Goal: Use online tool/utility: Utilize a website feature to perform a specific function

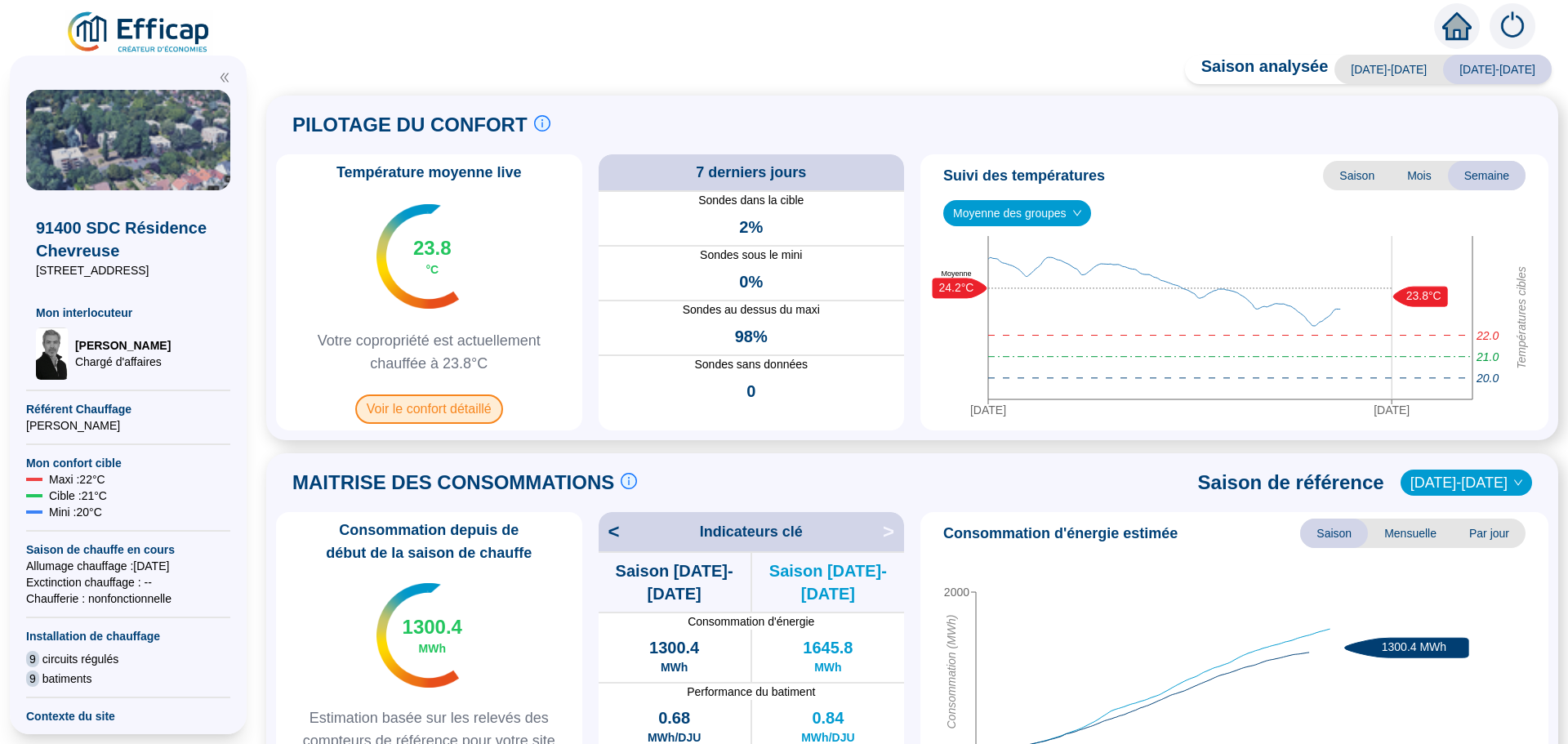
click at [439, 410] on span "Voir le confort détaillé" at bounding box center [429, 409] width 147 height 29
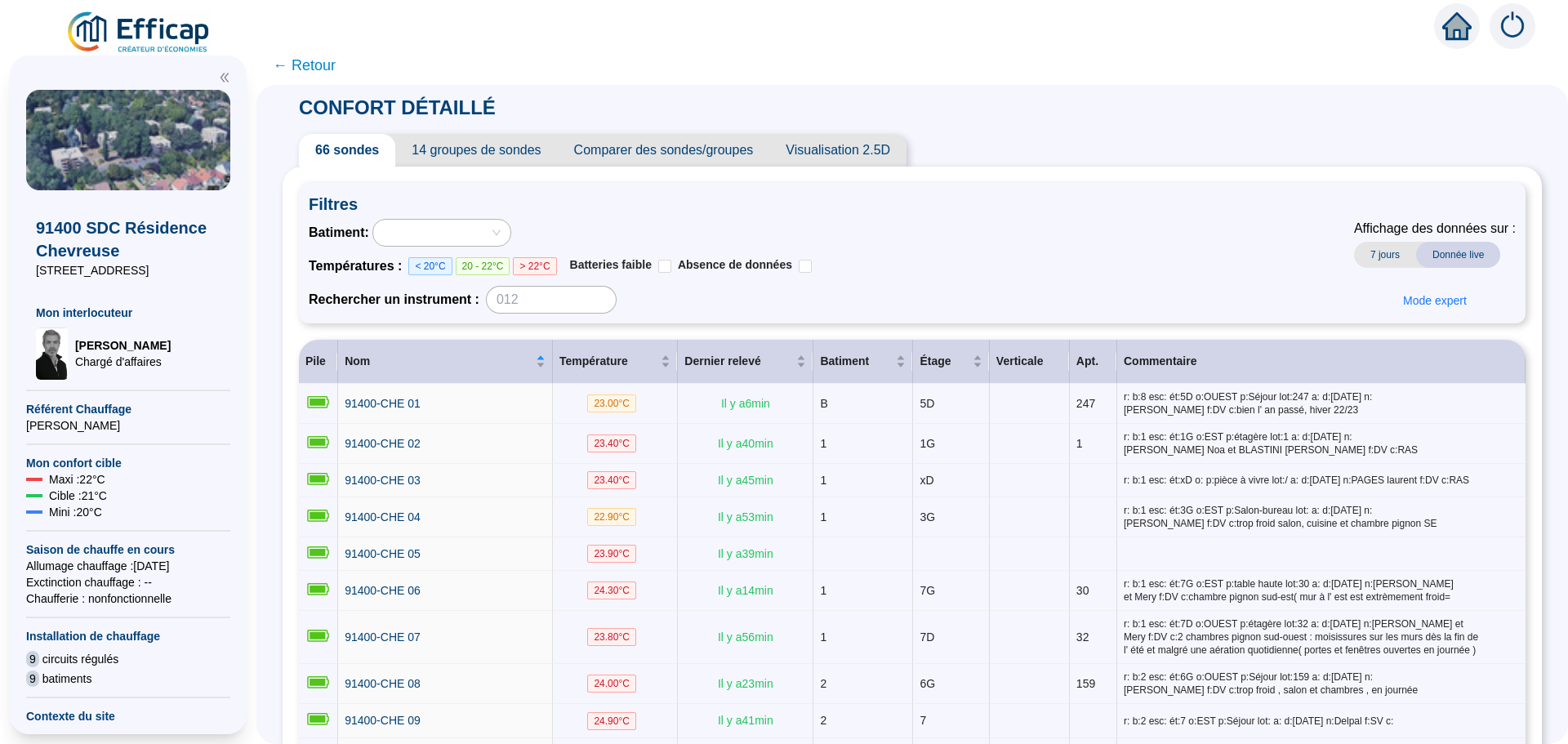
click at [704, 157] on span "Comparer des sondes/groupes" at bounding box center [664, 150] width 213 height 33
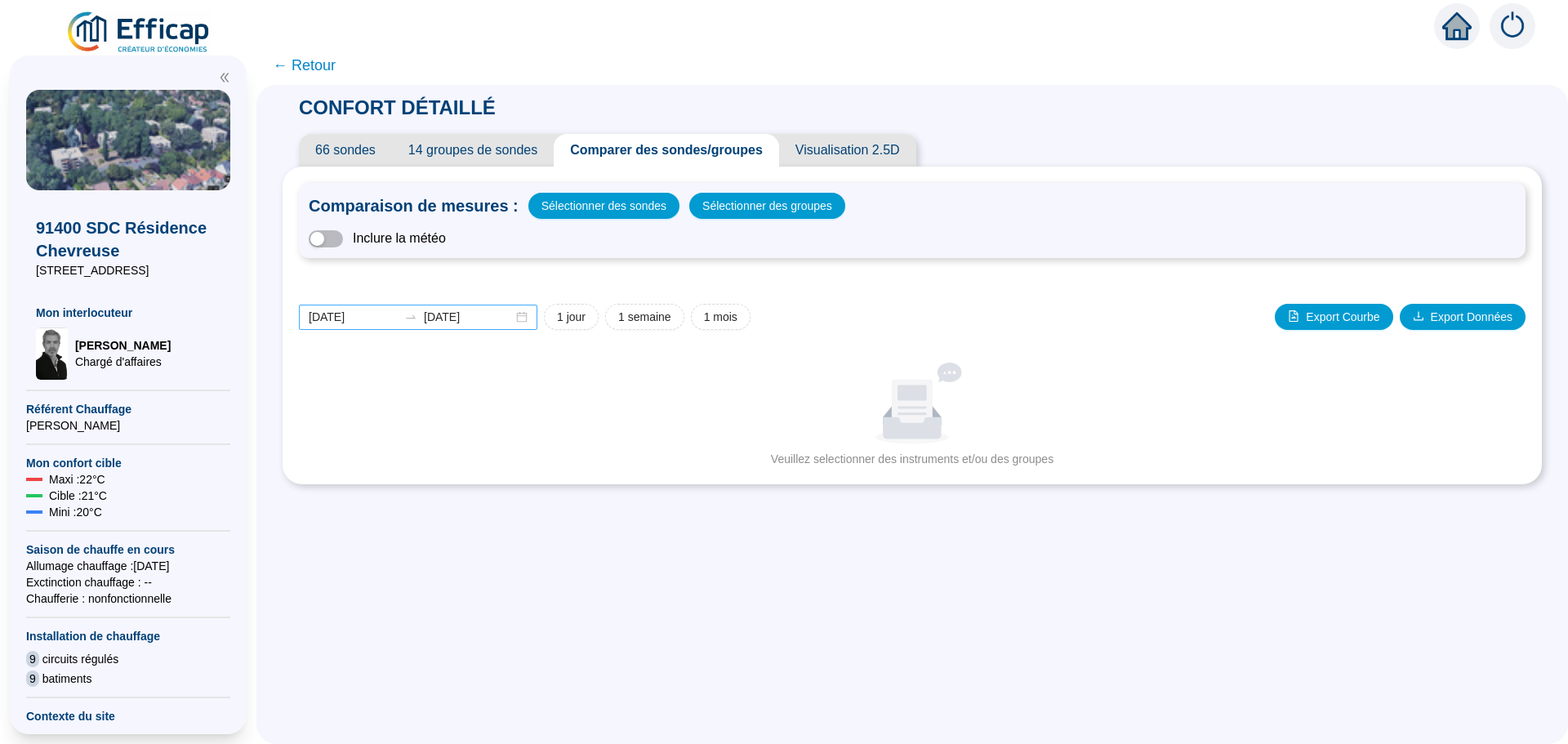
click at [528, 321] on div "[DATE] [DATE]" at bounding box center [418, 317] width 238 height 26
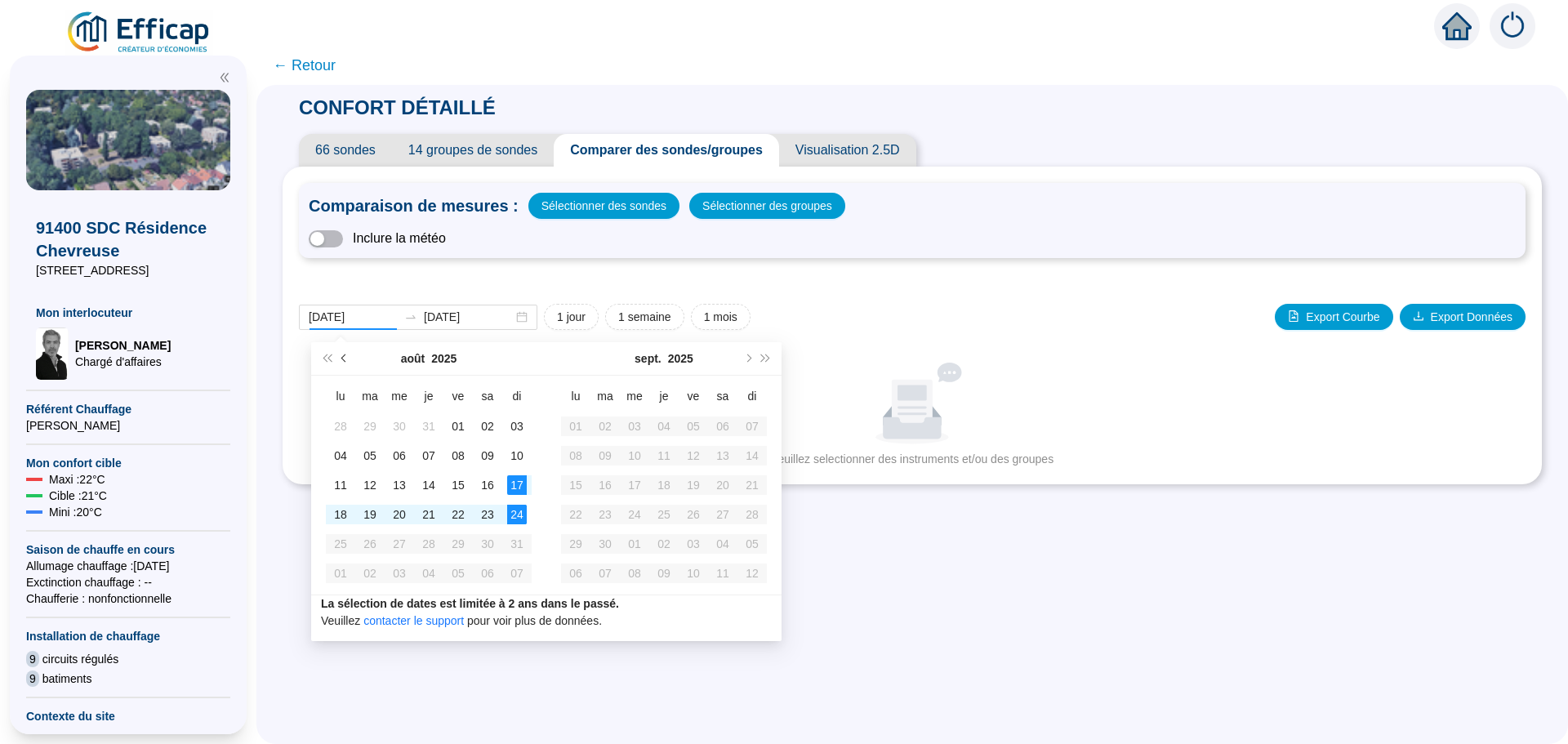
click at [342, 359] on span "Mois précédent (PageUp)" at bounding box center [345, 358] width 8 height 8
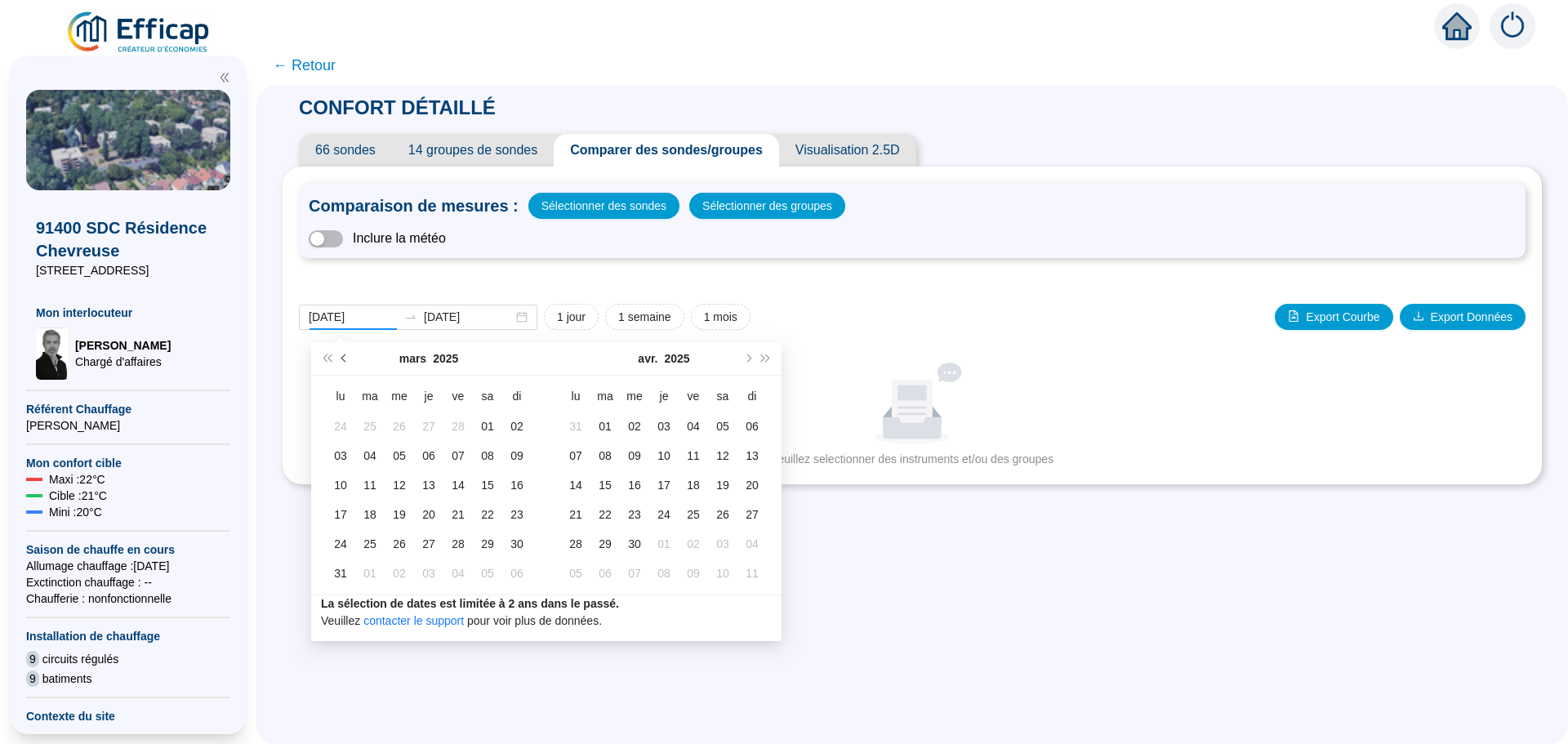
click at [342, 359] on span "Mois précédent (PageUp)" at bounding box center [345, 358] width 8 height 8
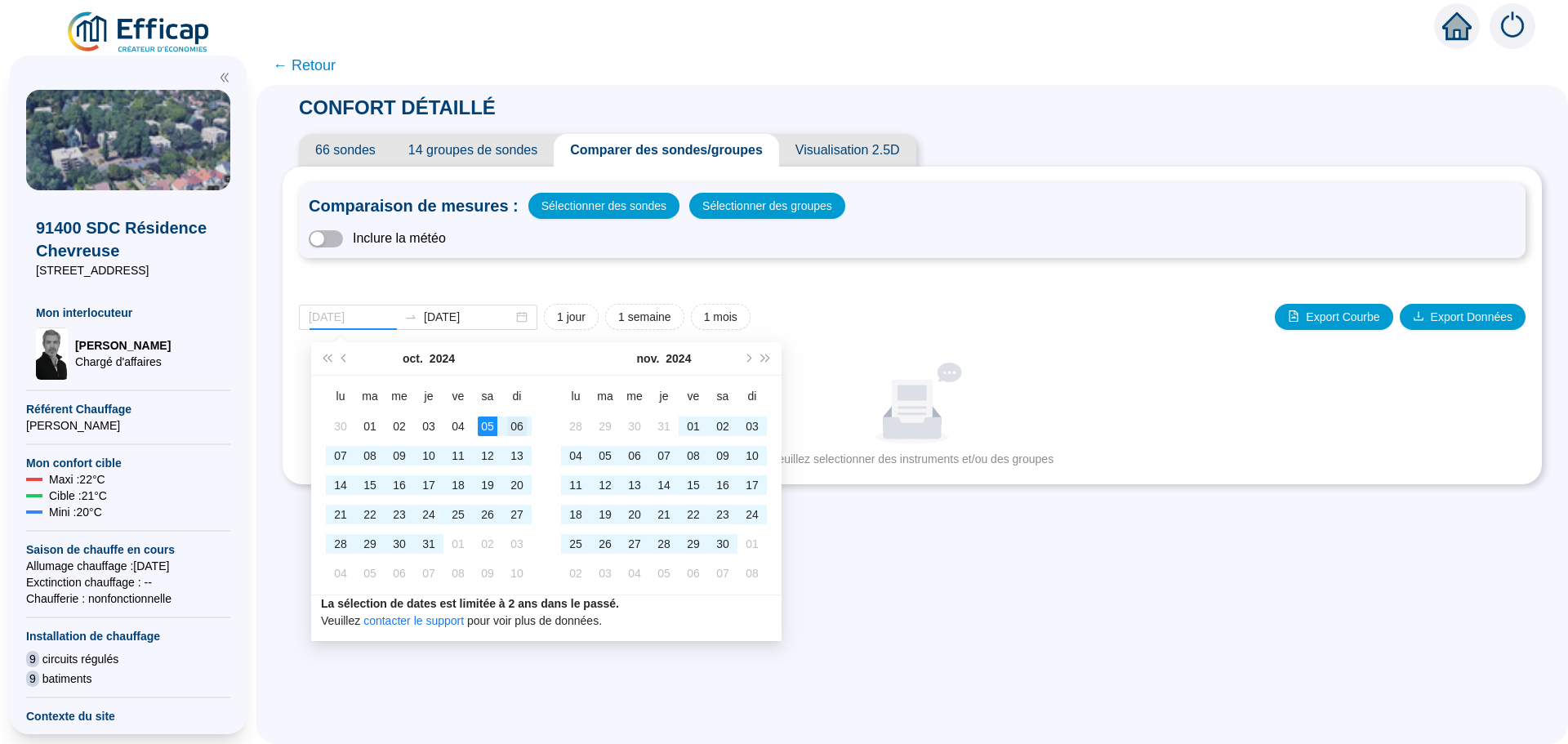
type input "[DATE]"
click at [513, 429] on div "06" at bounding box center [517, 426] width 19 height 19
click at [747, 357] on span "Mois suivant (PageDown)" at bounding box center [746, 358] width 8 height 8
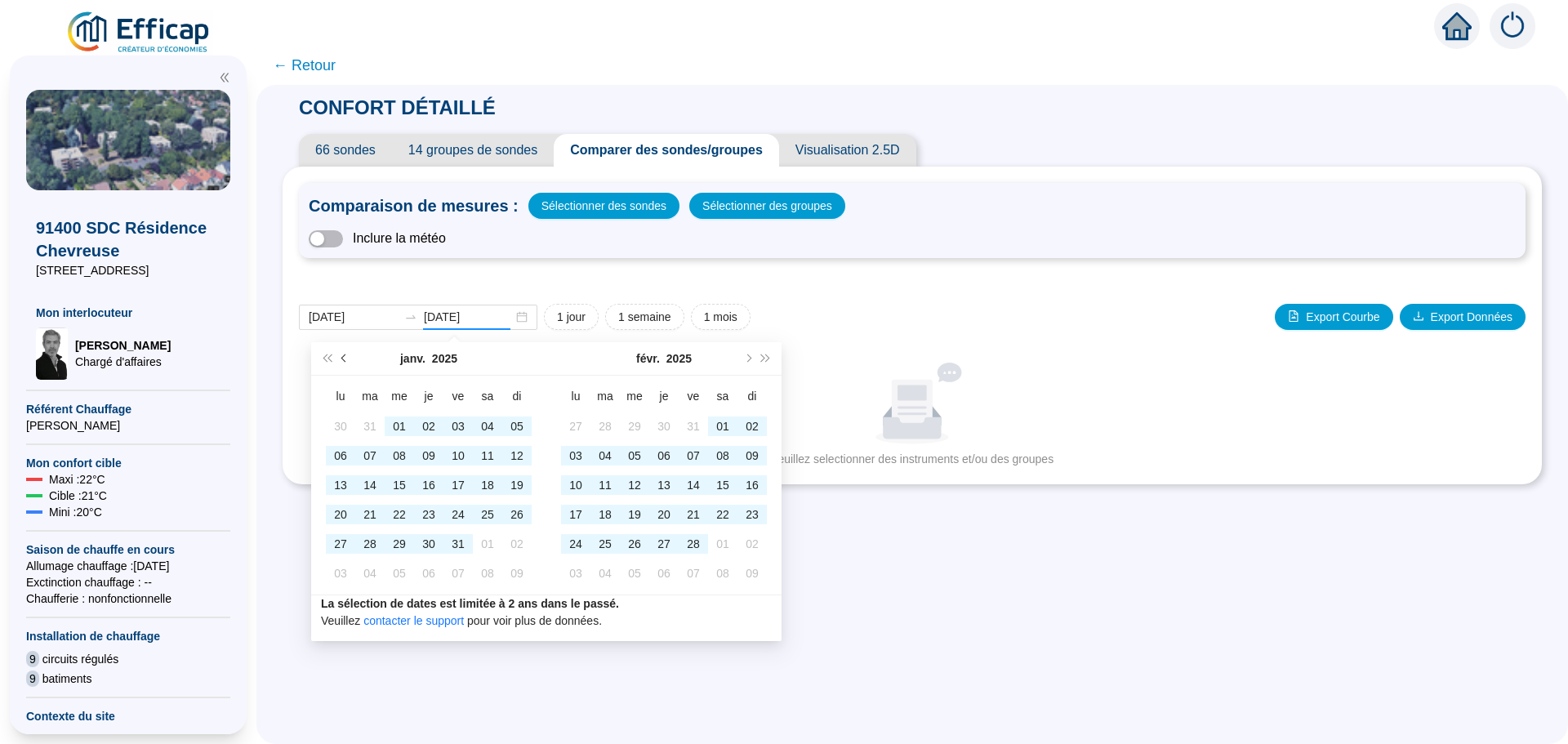
click at [343, 360] on span "Mois précédent (PageUp)" at bounding box center [345, 358] width 8 height 8
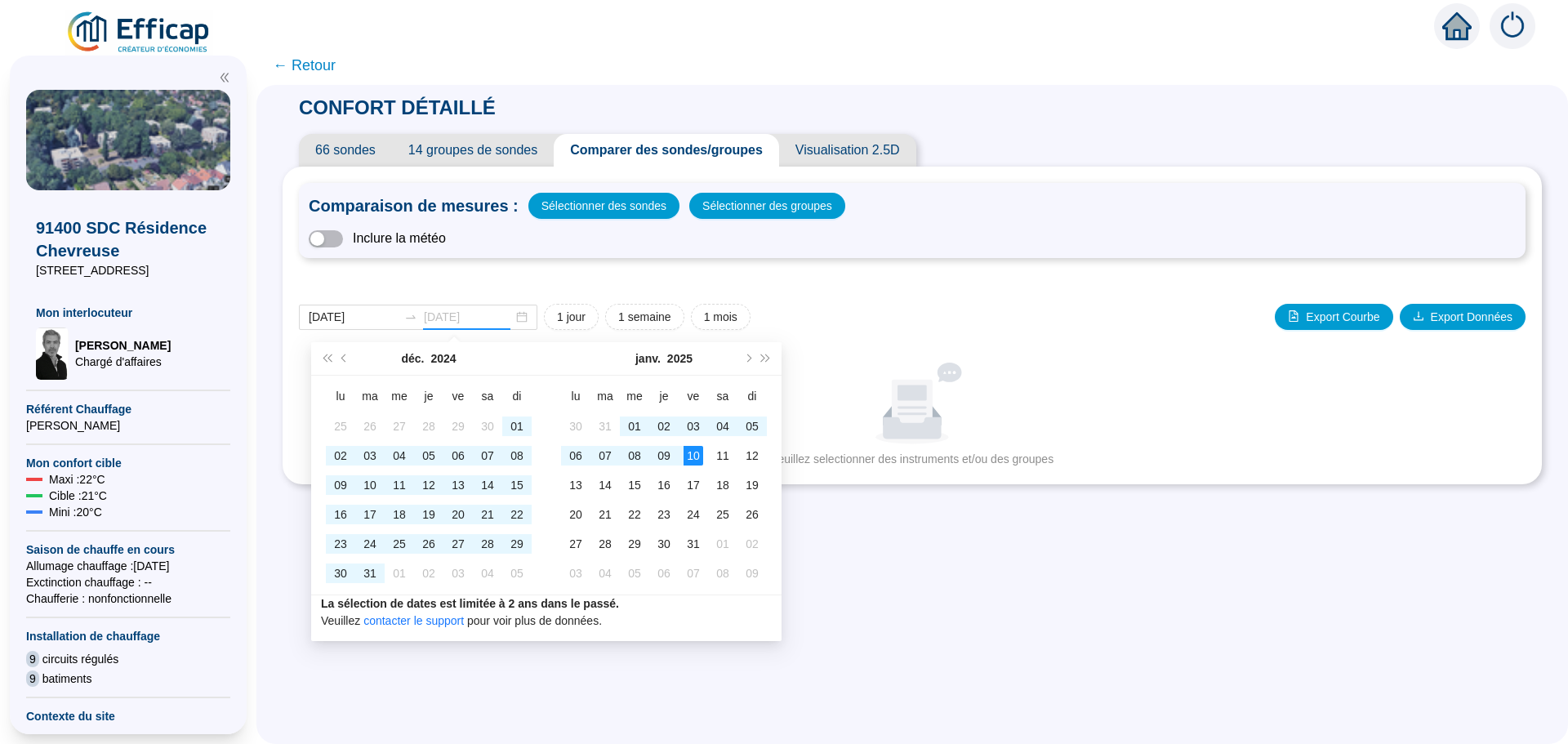
type input "[DATE]"
click at [693, 459] on div "10" at bounding box center [694, 455] width 19 height 19
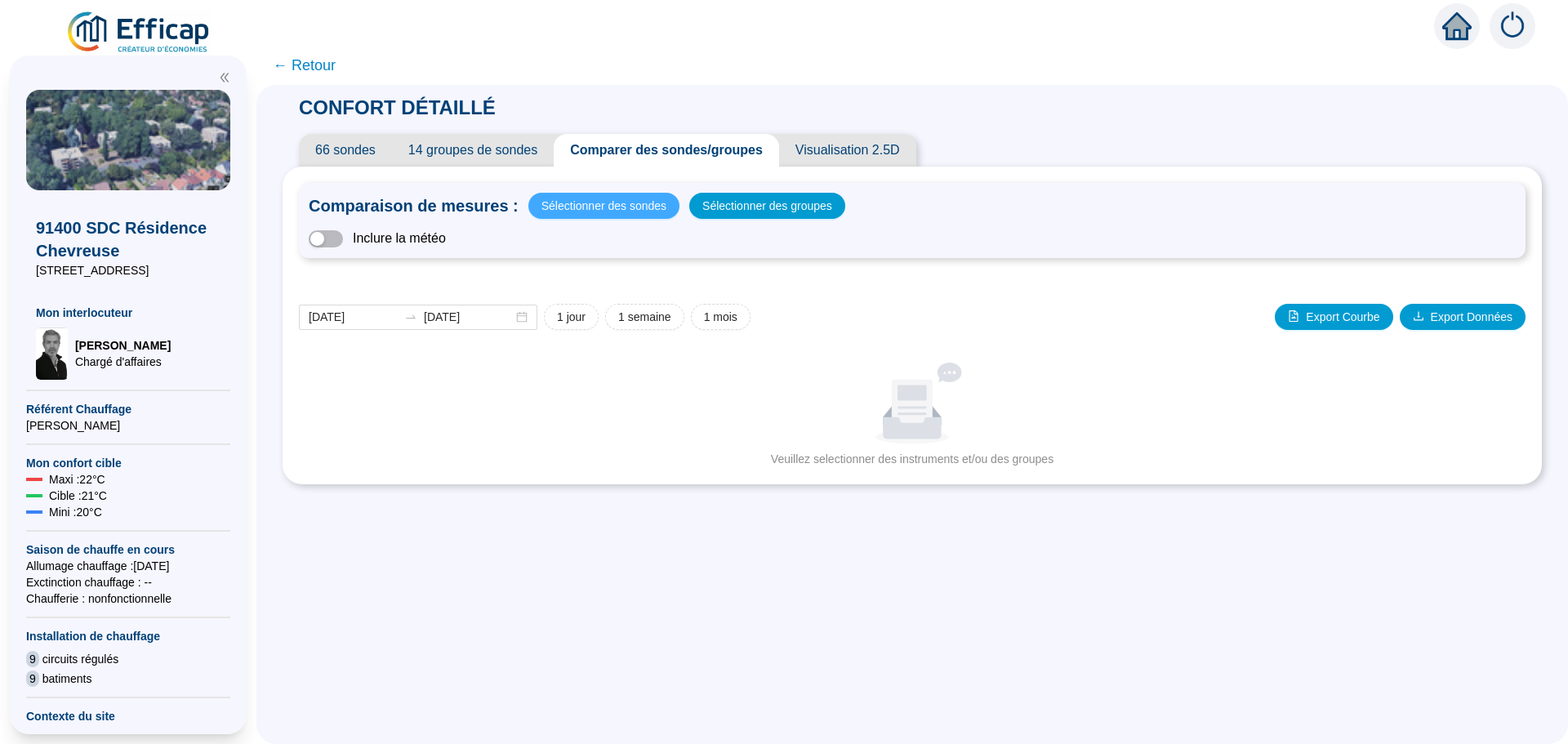
click at [604, 211] on span "Sélectionner des sondes" at bounding box center [604, 206] width 125 height 23
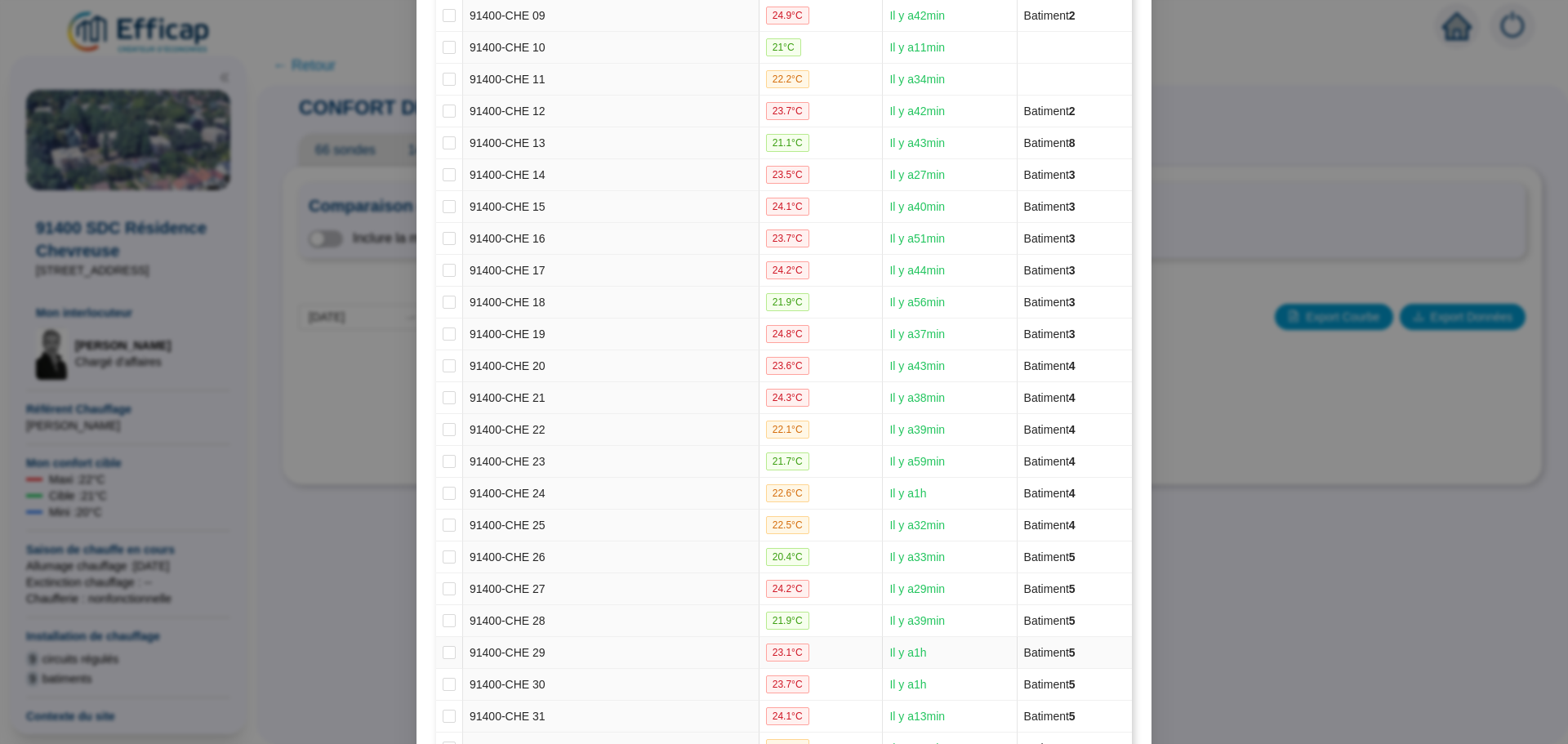
scroll to position [572, 0]
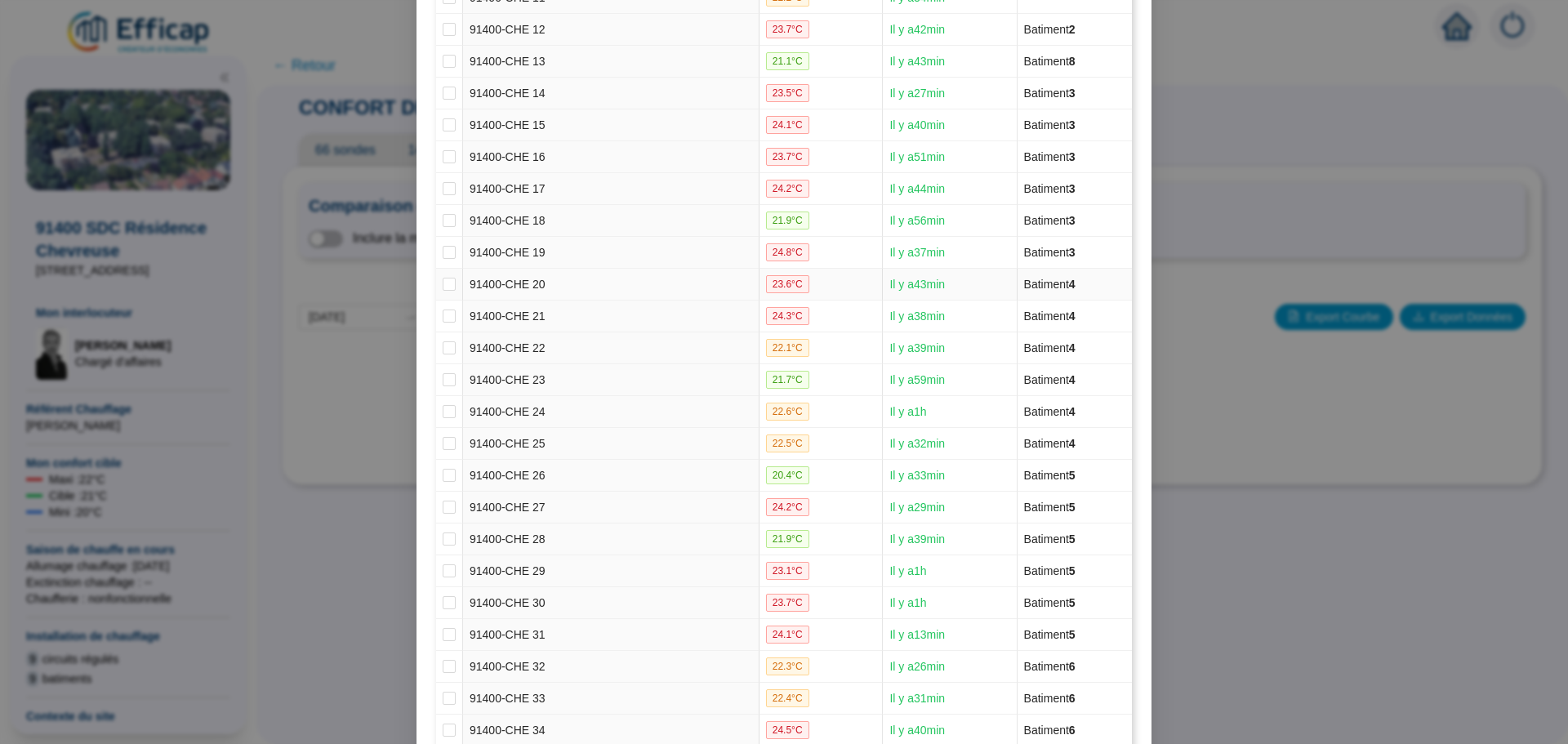
click at [436, 278] on td at bounding box center [449, 284] width 27 height 32
click at [443, 286] on input "checkbox" at bounding box center [449, 284] width 13 height 13
checkbox input "true"
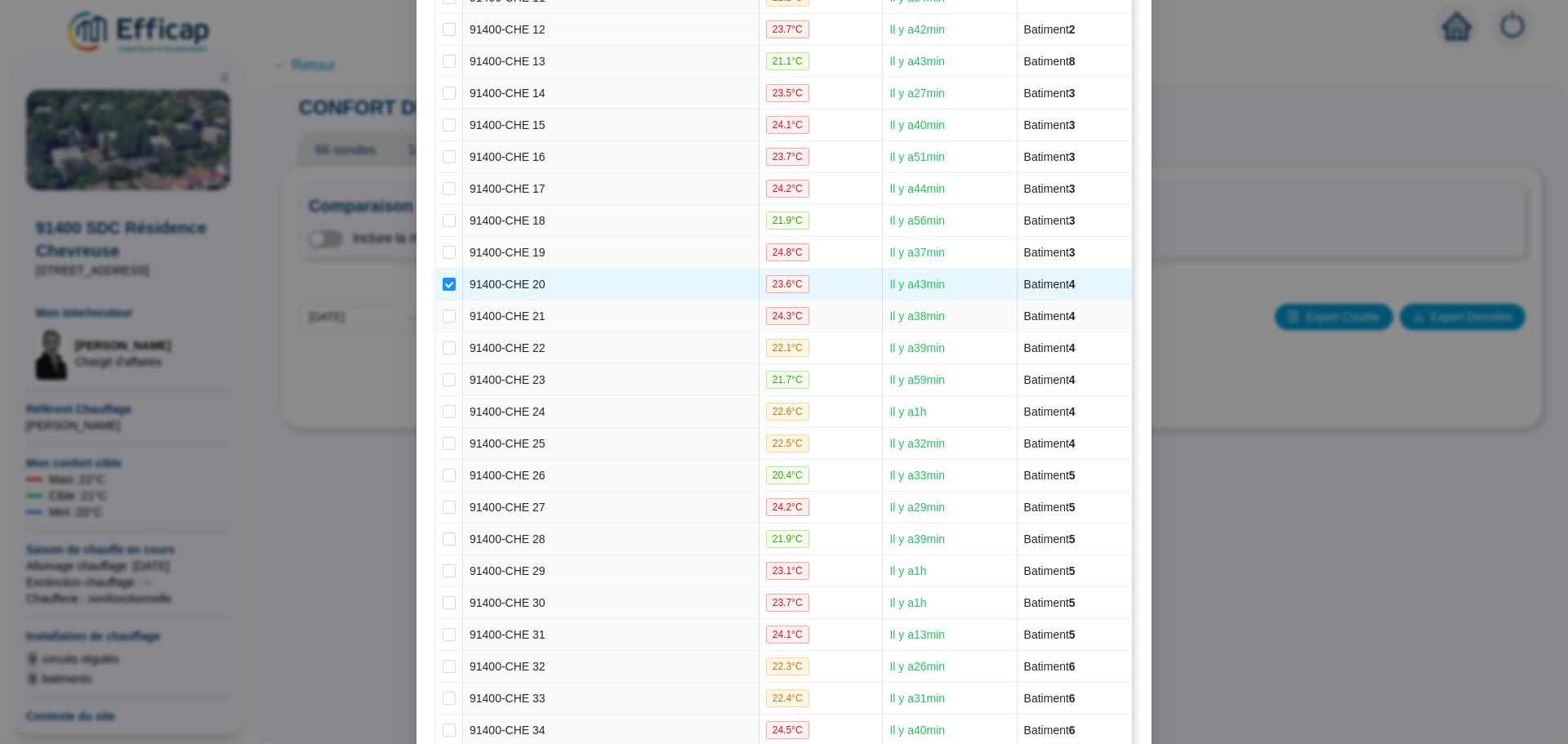
drag, startPoint x: 441, startPoint y: 313, endPoint x: 441, endPoint y: 327, distance: 14.0
click at [443, 312] on input "checkbox" at bounding box center [449, 316] width 13 height 13
checkbox input "true"
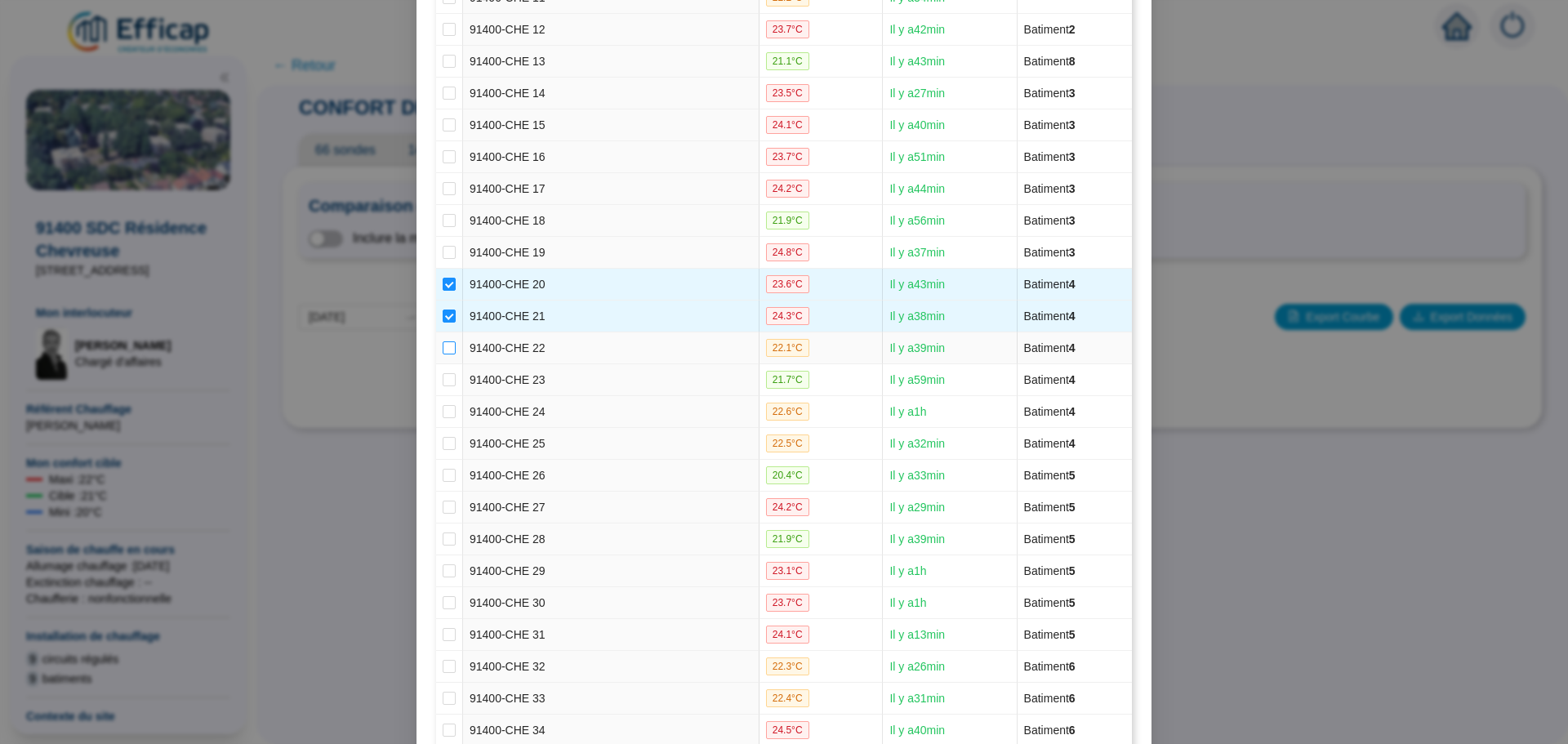
click at [443, 340] on label at bounding box center [449, 348] width 13 height 17
click at [443, 342] on input "checkbox" at bounding box center [449, 348] width 13 height 13
checkbox input "true"
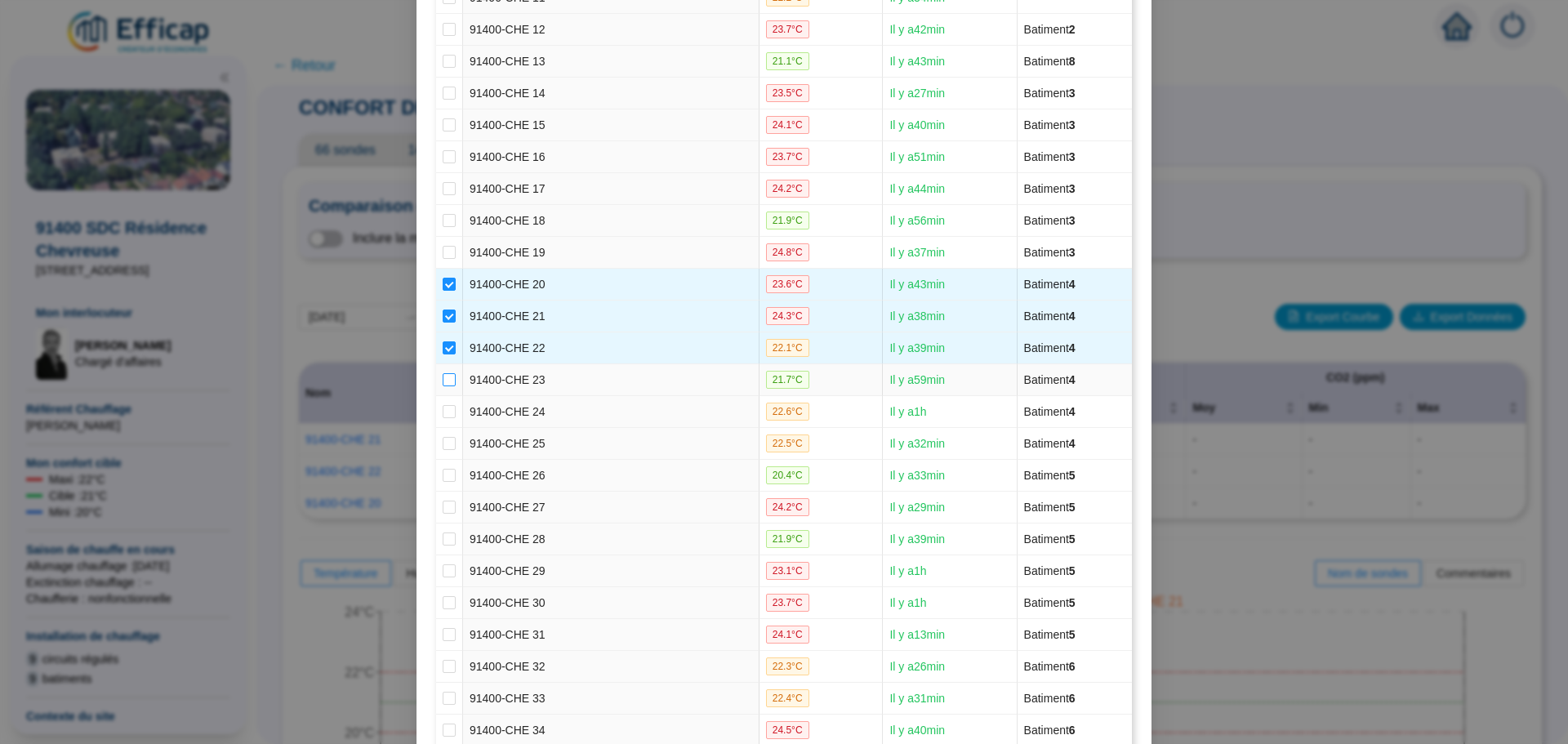
click at [443, 380] on input "checkbox" at bounding box center [449, 380] width 13 height 13
checkbox input "true"
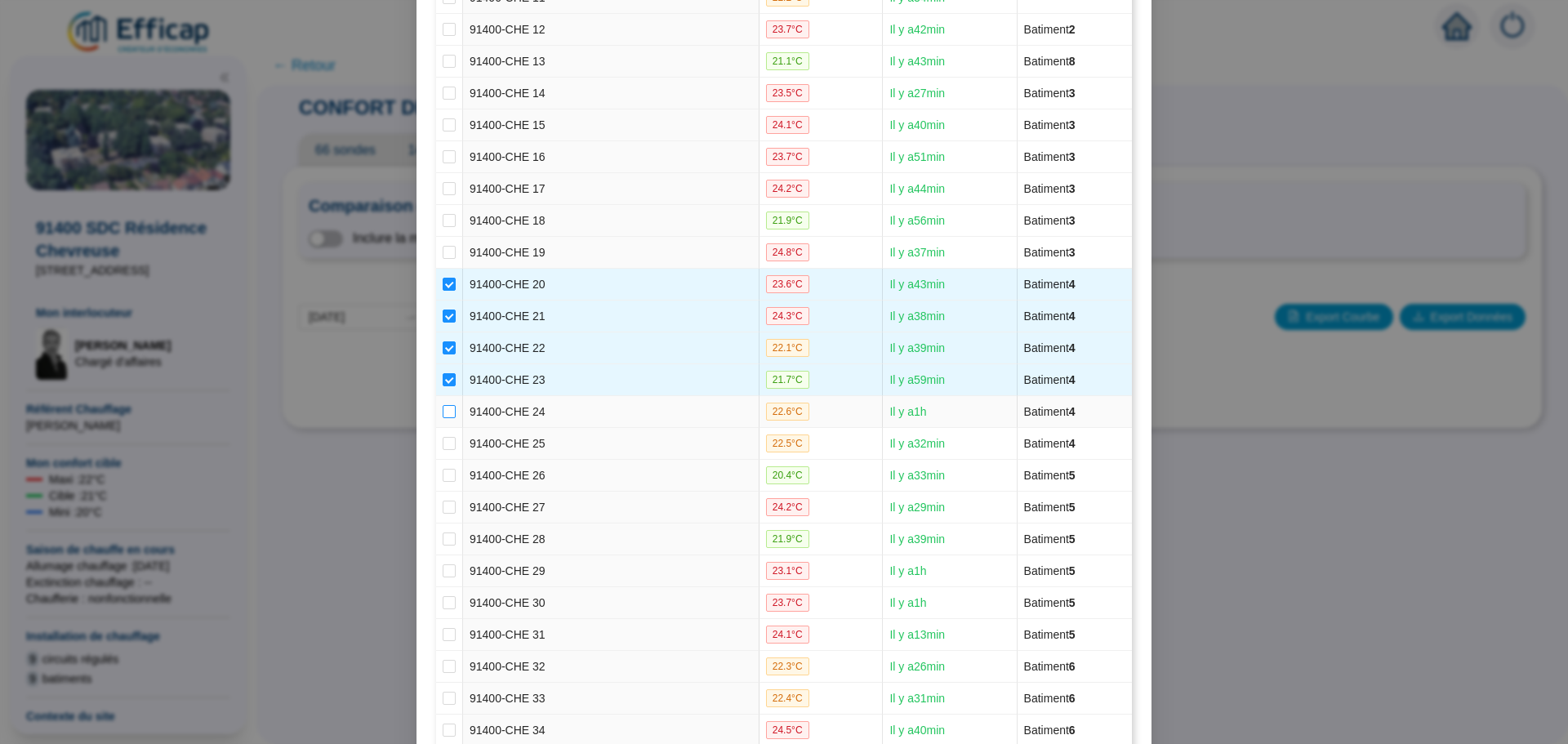
click at [443, 406] on input "checkbox" at bounding box center [449, 411] width 13 height 13
checkbox input "true"
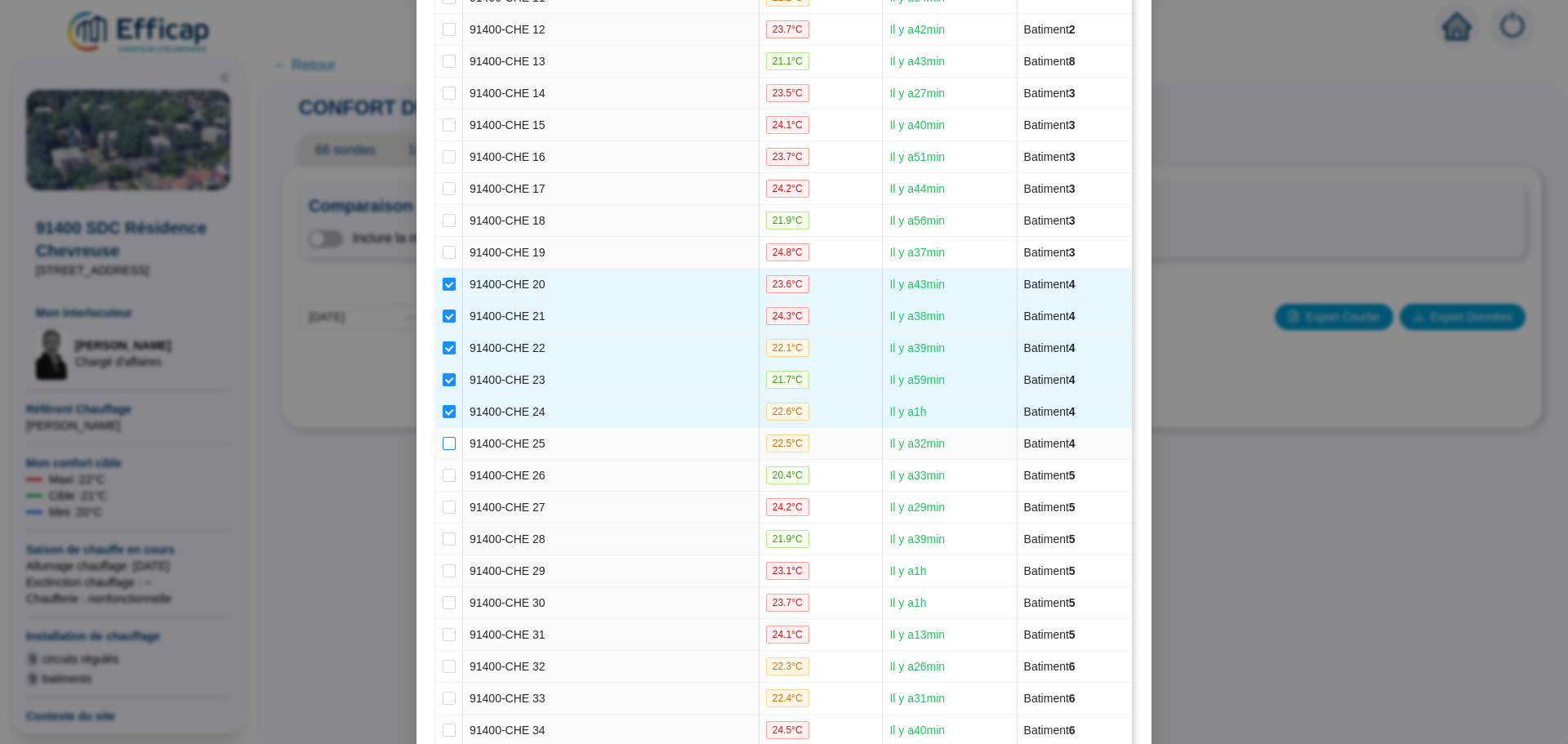
click at [443, 435] on label at bounding box center [449, 443] width 13 height 17
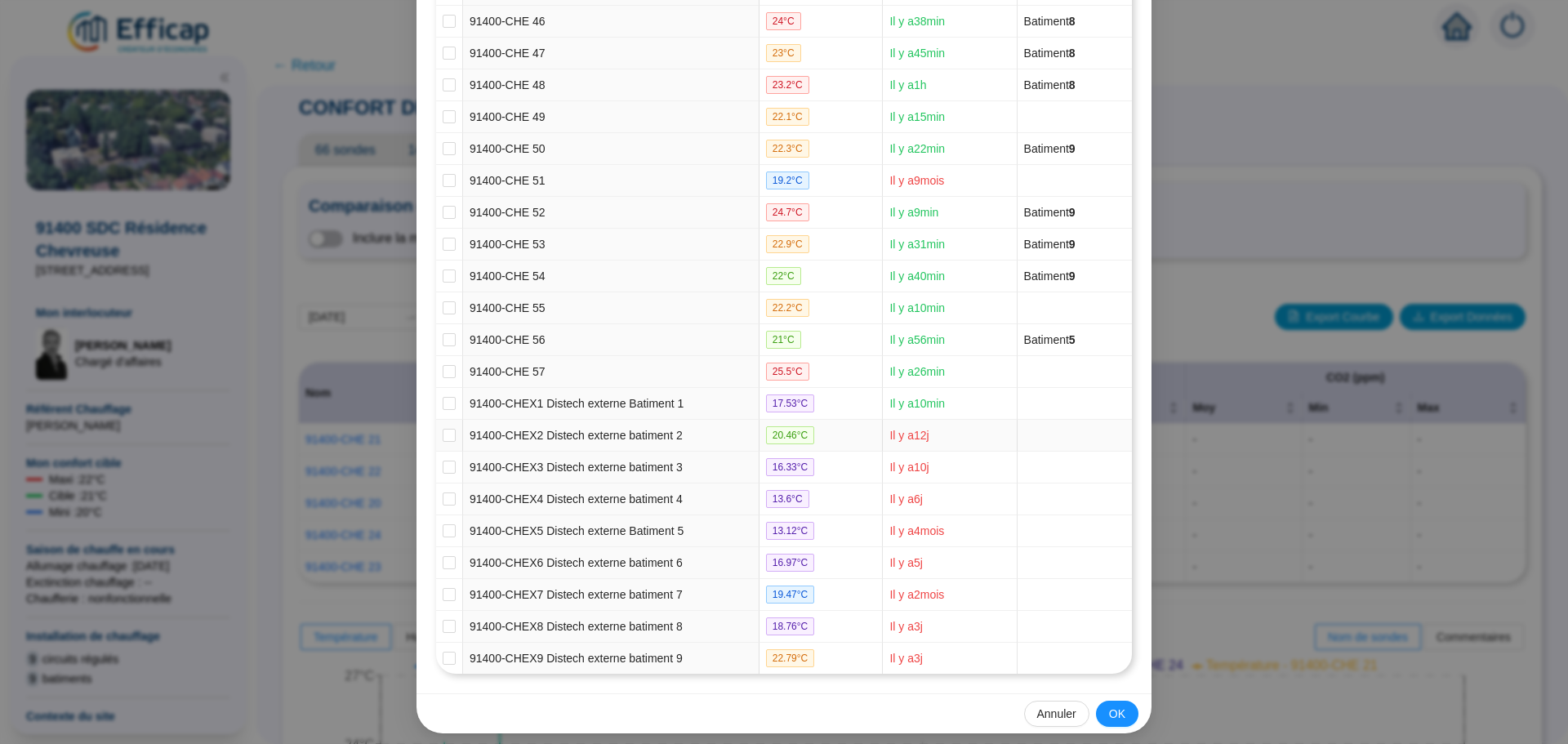
scroll to position [1672, 0]
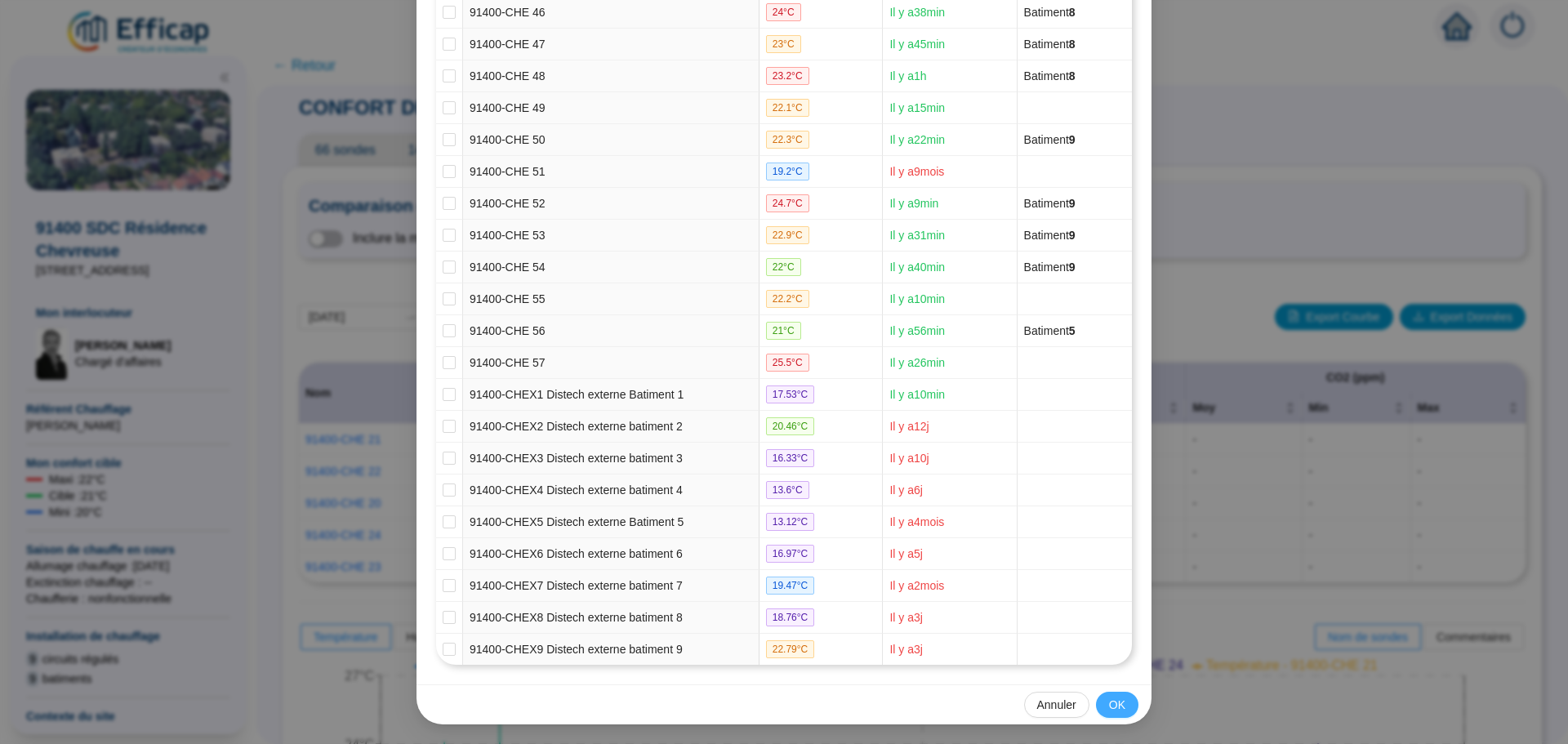
click at [1111, 703] on span "OK" at bounding box center [1117, 704] width 17 height 17
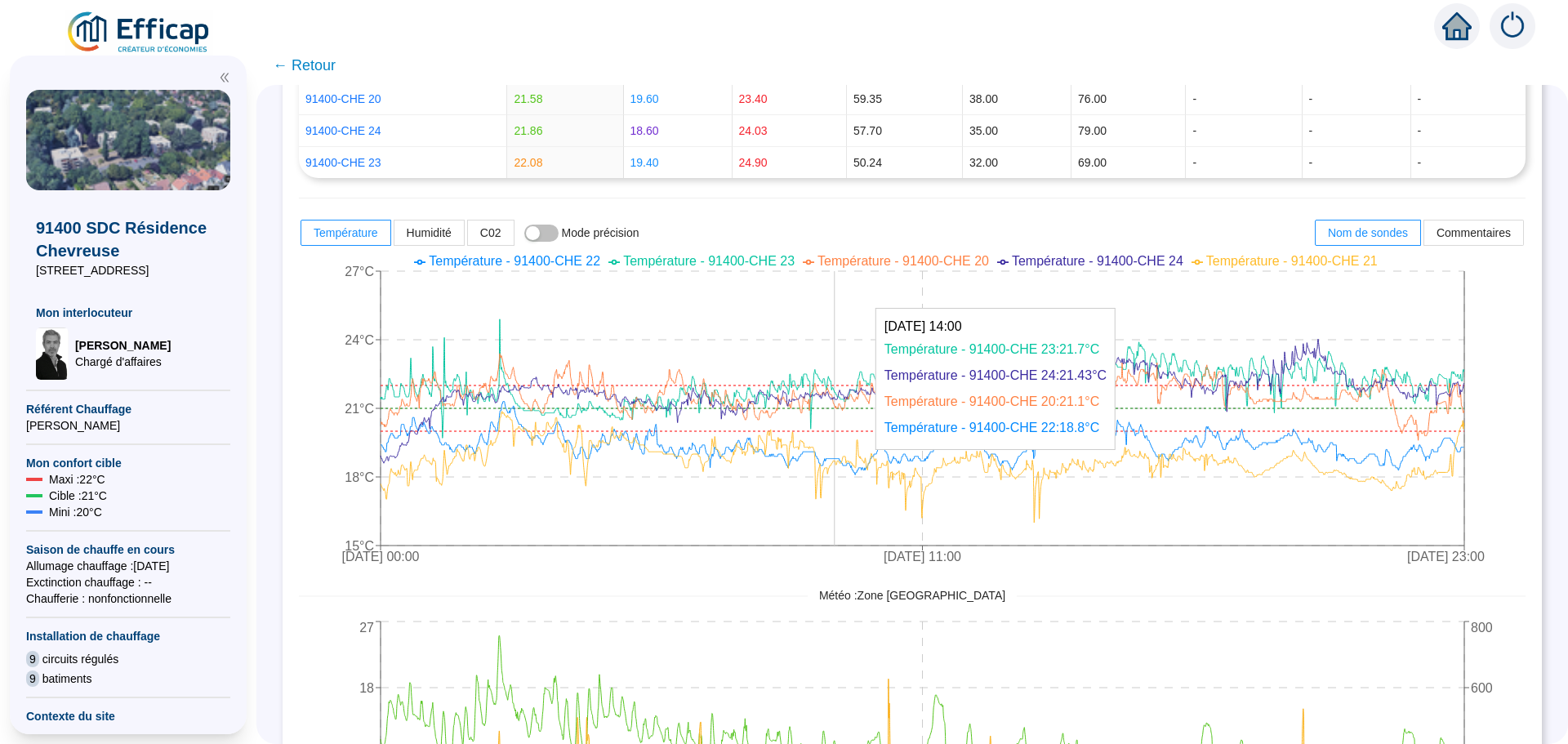
scroll to position [316, 0]
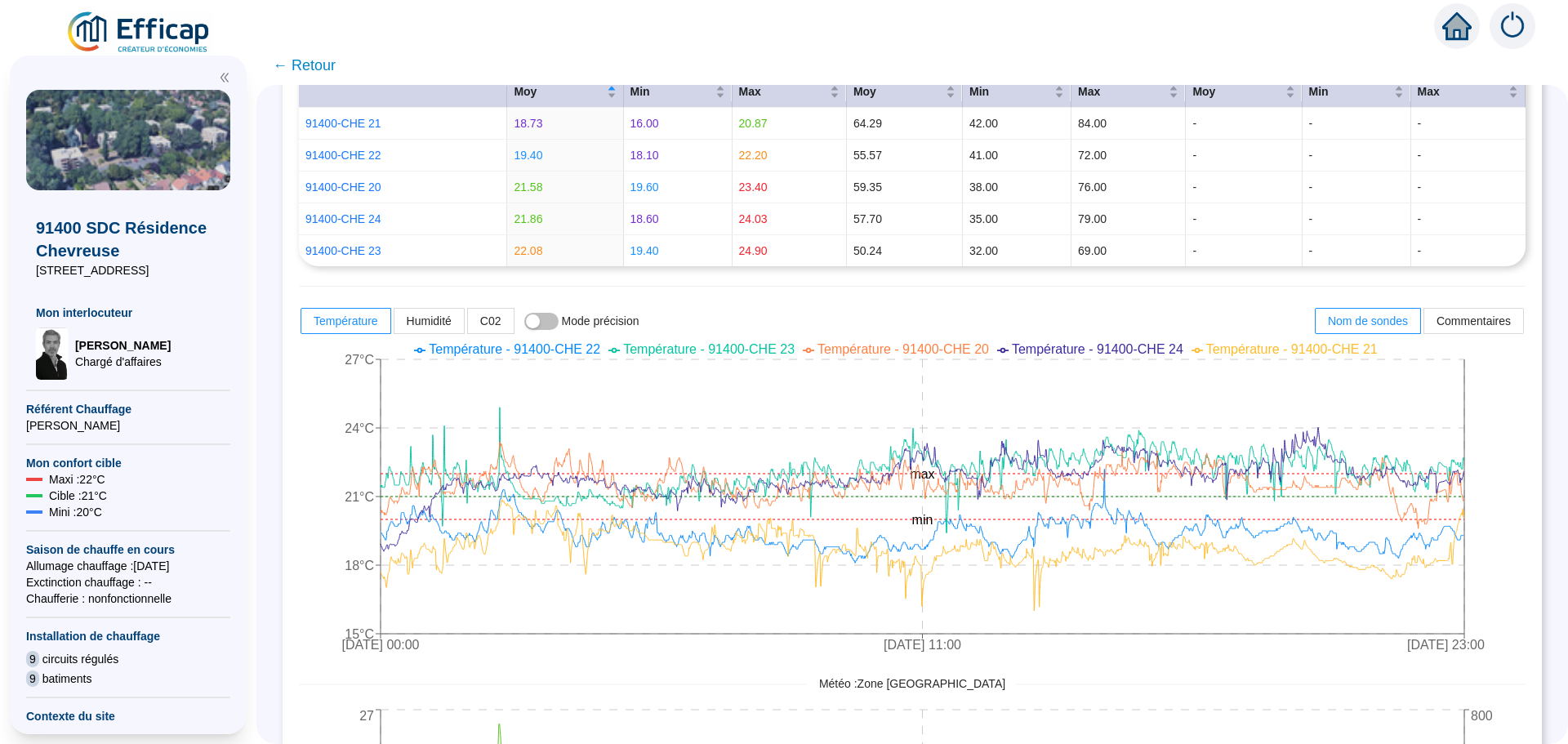
click at [324, 71] on span "← Retour" at bounding box center [304, 65] width 63 height 23
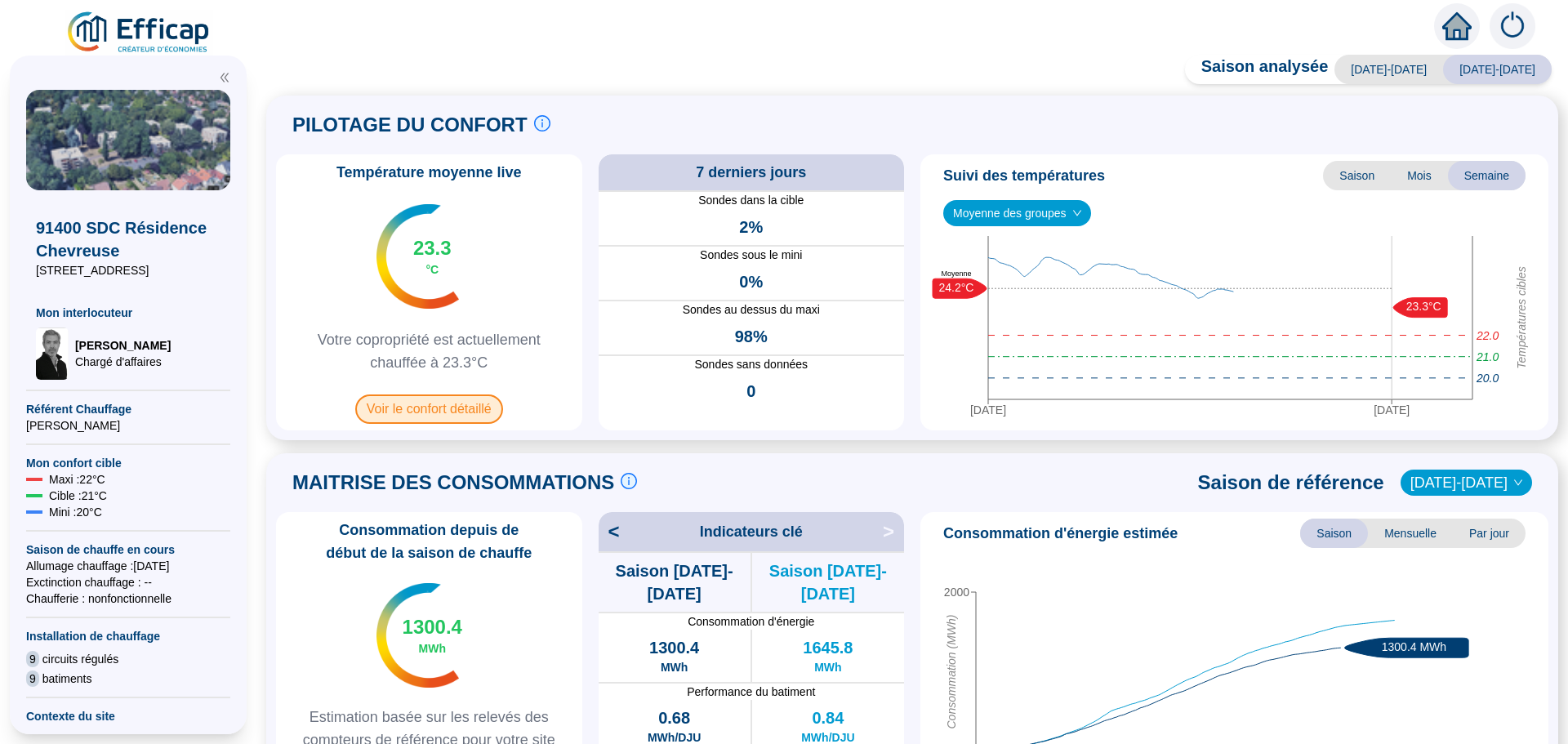
click at [440, 410] on span "Voir le confort détaillé" at bounding box center [429, 409] width 147 height 29
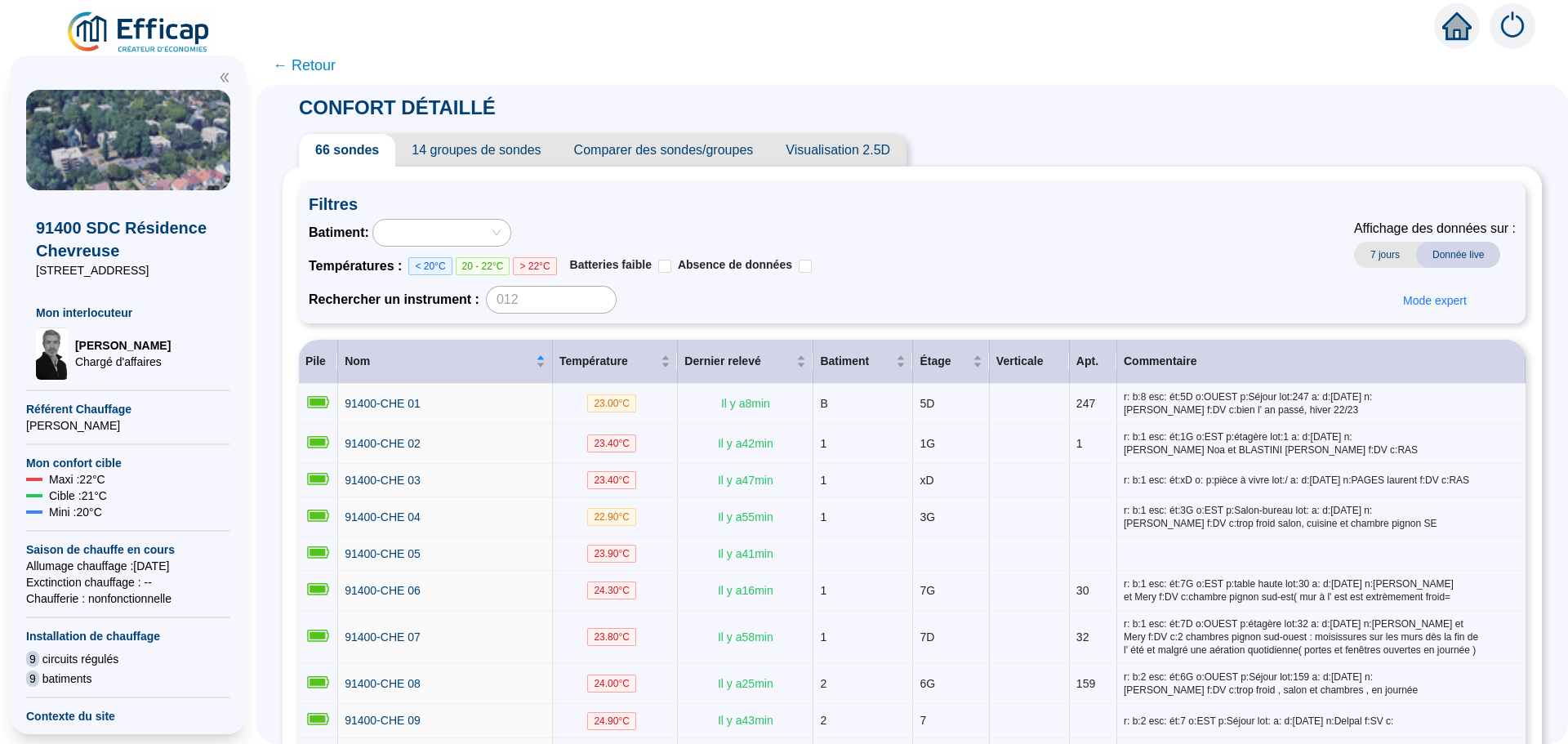
click at [627, 159] on span "Comparer des sondes/groupes" at bounding box center [664, 150] width 213 height 33
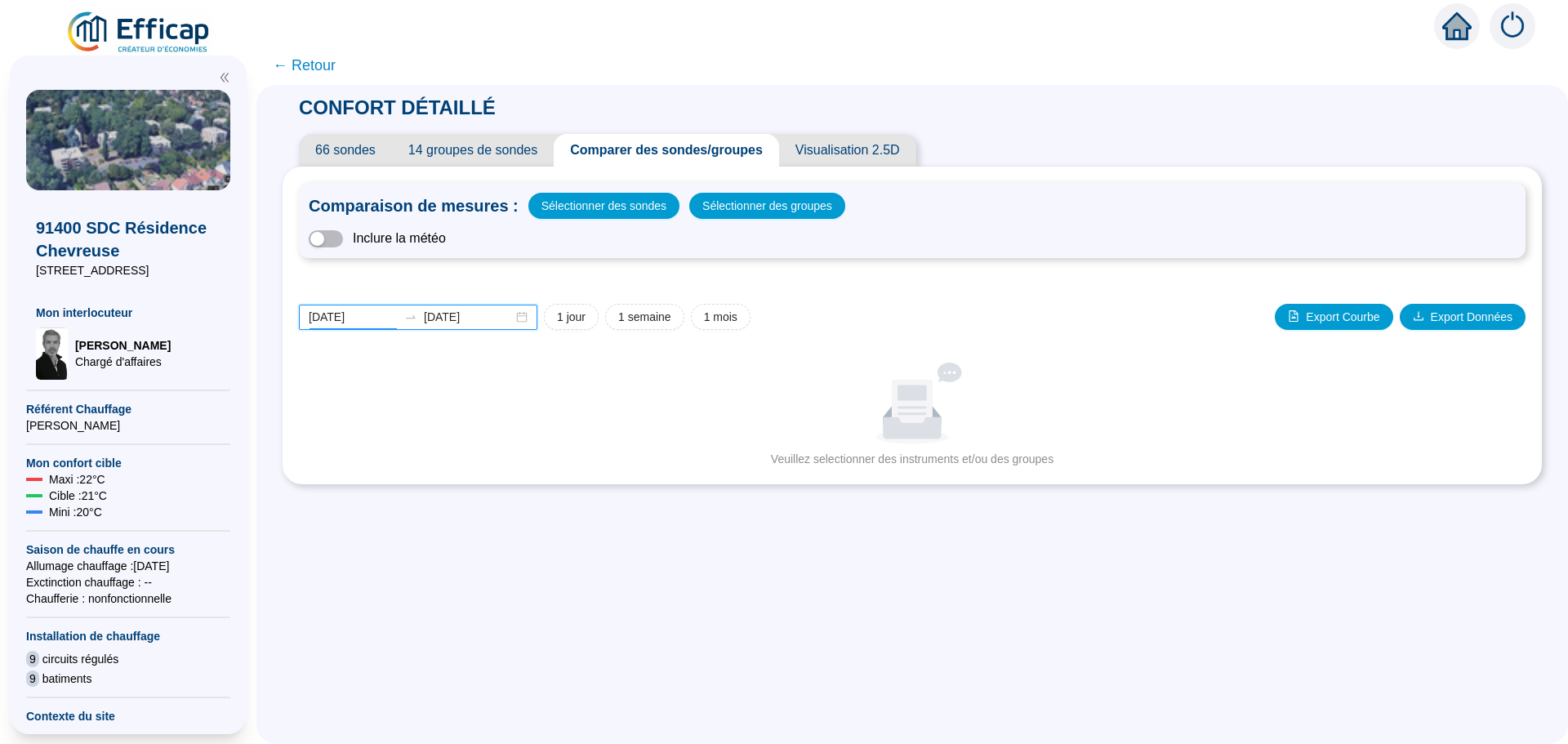
click at [383, 315] on input "[DATE]" at bounding box center [353, 317] width 89 height 17
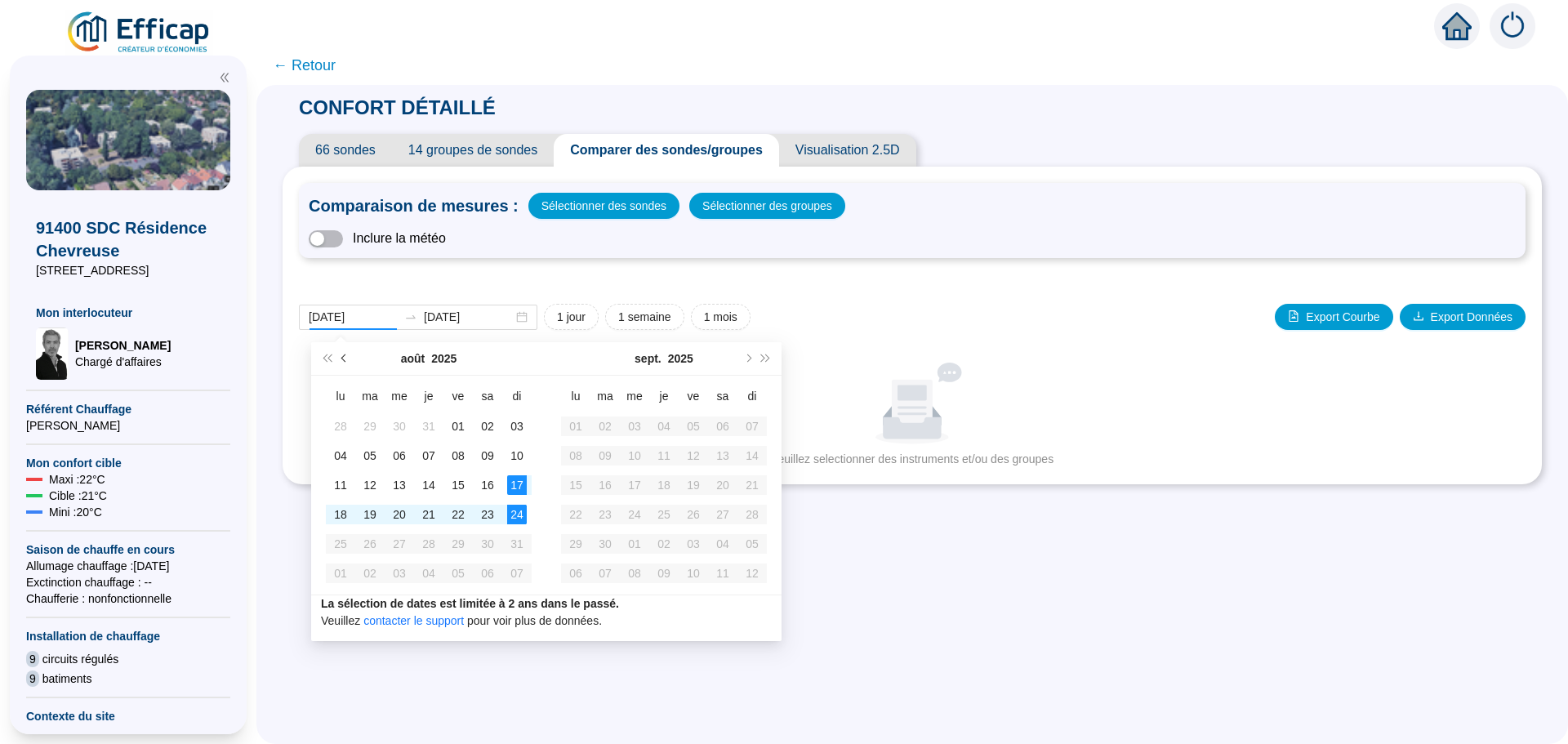
click at [340, 358] on button "Mois précédent (PageUp)" at bounding box center [344, 358] width 18 height 33
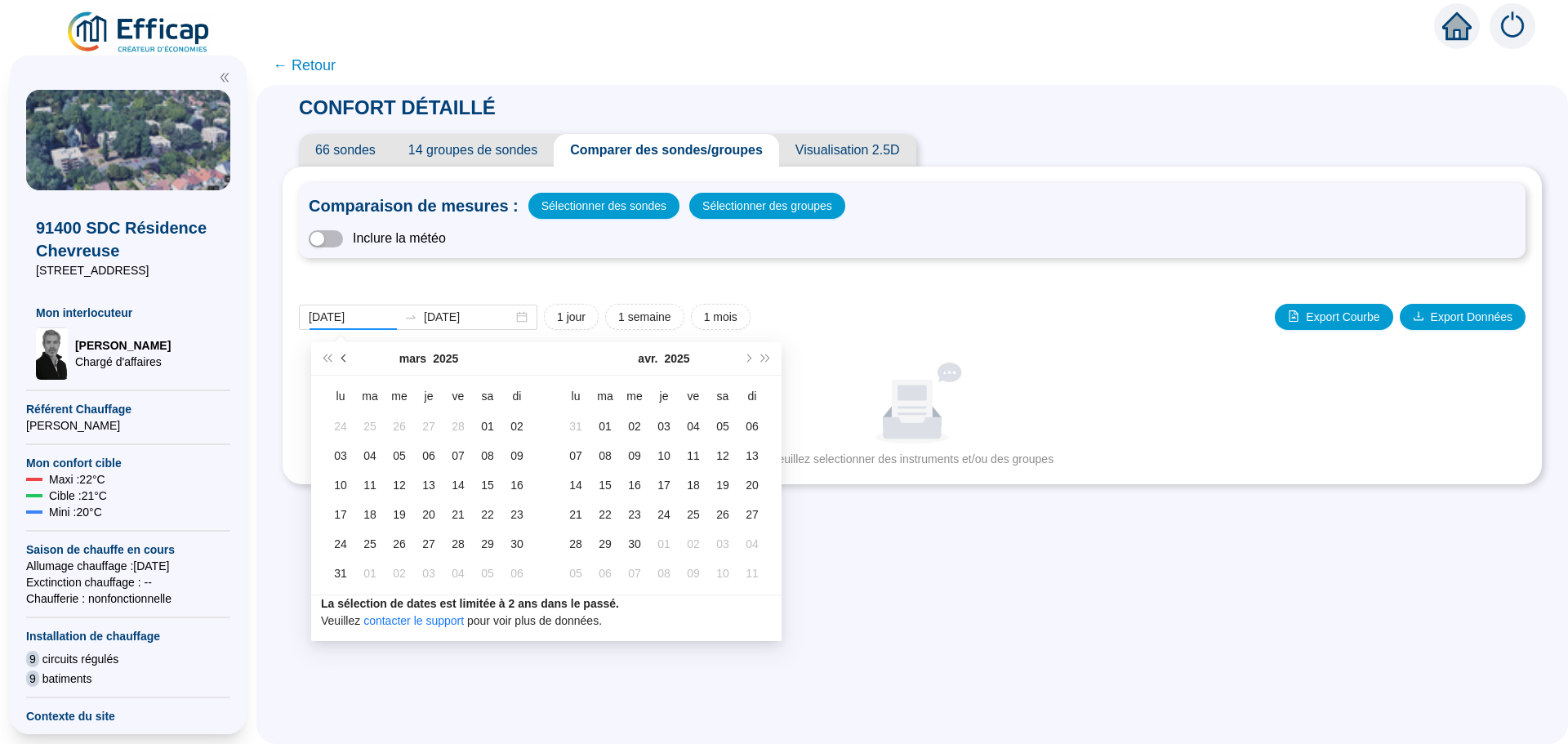
click at [340, 358] on button "Mois précédent (PageUp)" at bounding box center [344, 358] width 18 height 33
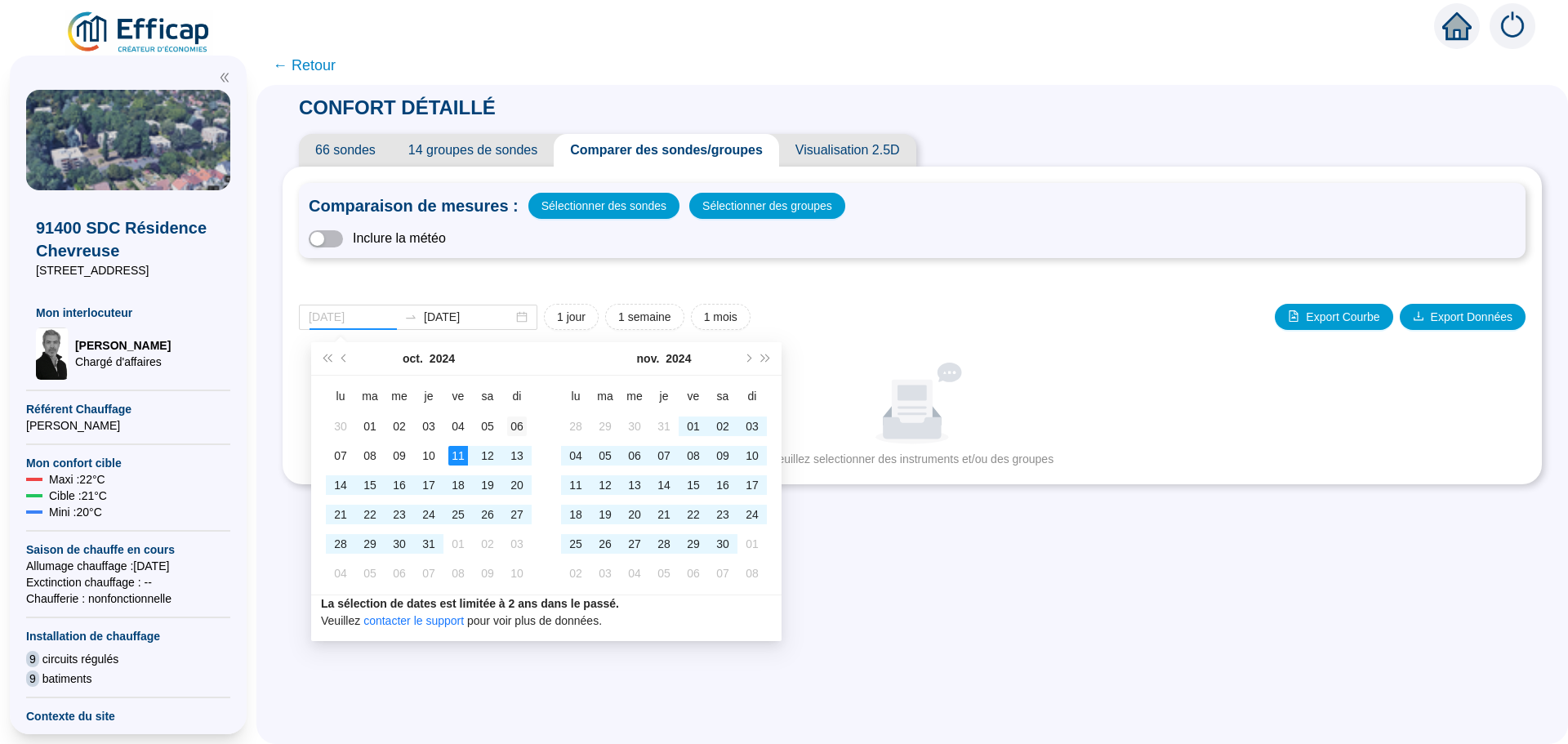
type input "[DATE]"
click at [516, 429] on div "06" at bounding box center [517, 426] width 19 height 19
click at [746, 357] on span "Mois suivant (PageDown)" at bounding box center [746, 358] width 8 height 8
type input "[DATE]"
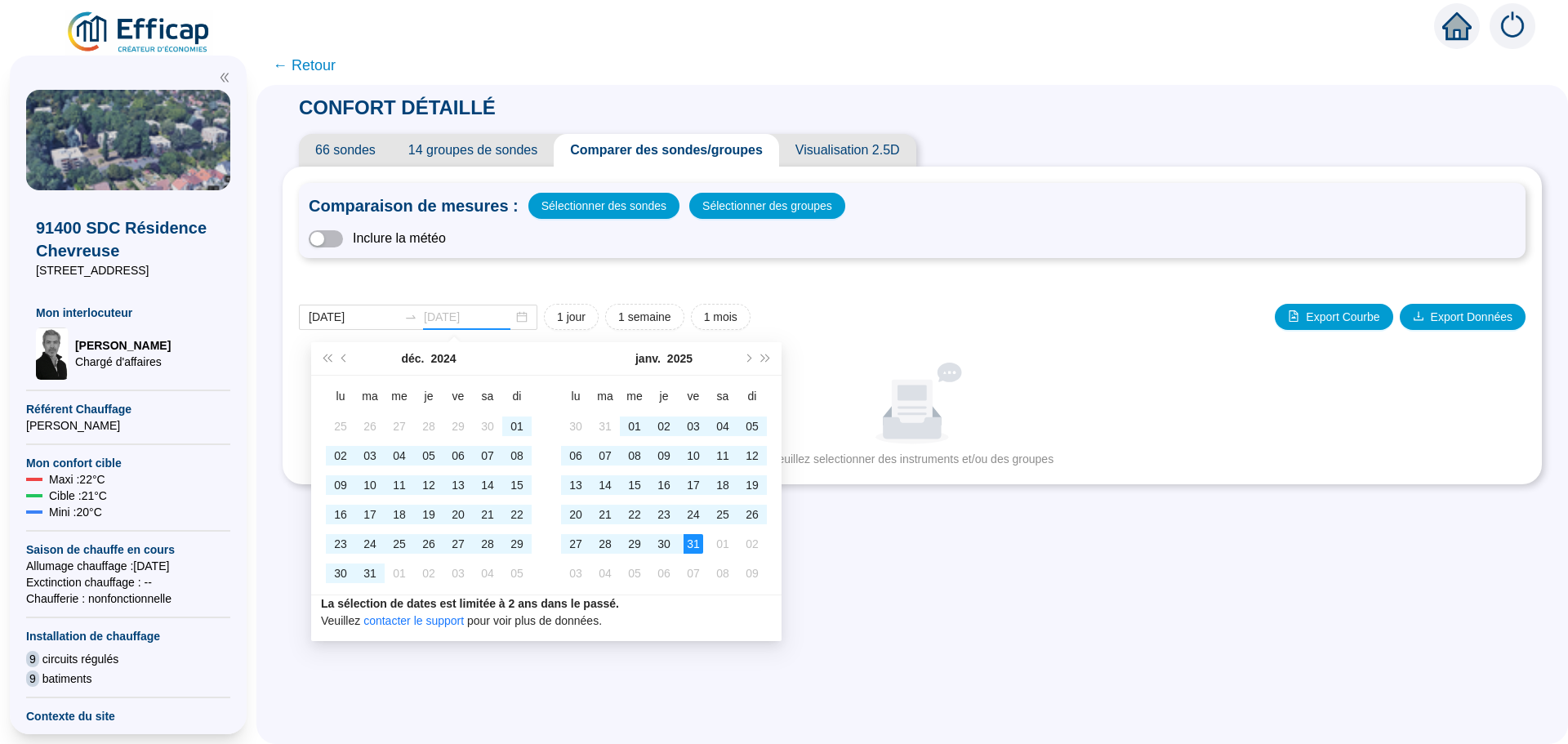
click at [695, 542] on div "31" at bounding box center [694, 544] width 19 height 19
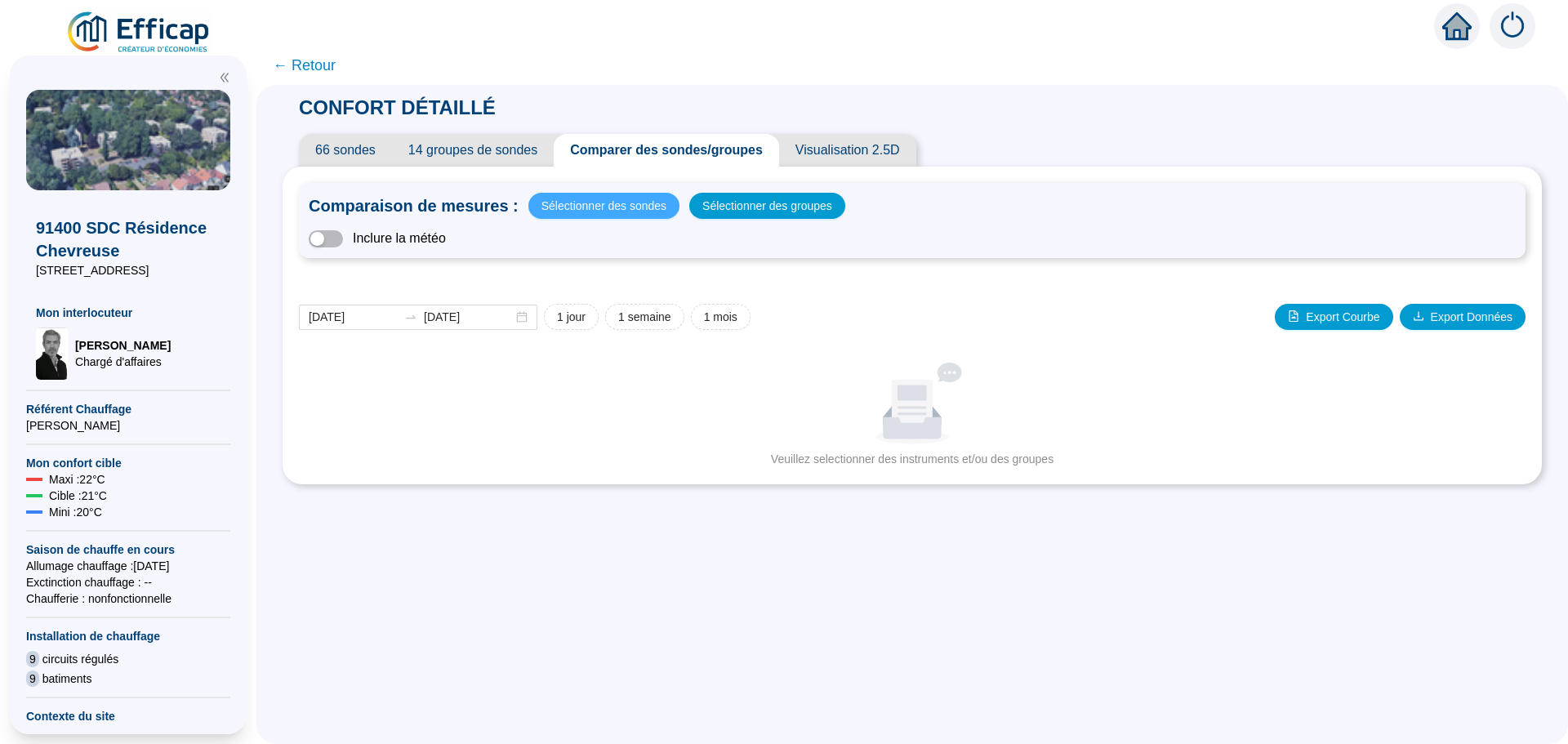
click at [604, 207] on span "Sélectionner des sondes" at bounding box center [604, 206] width 125 height 23
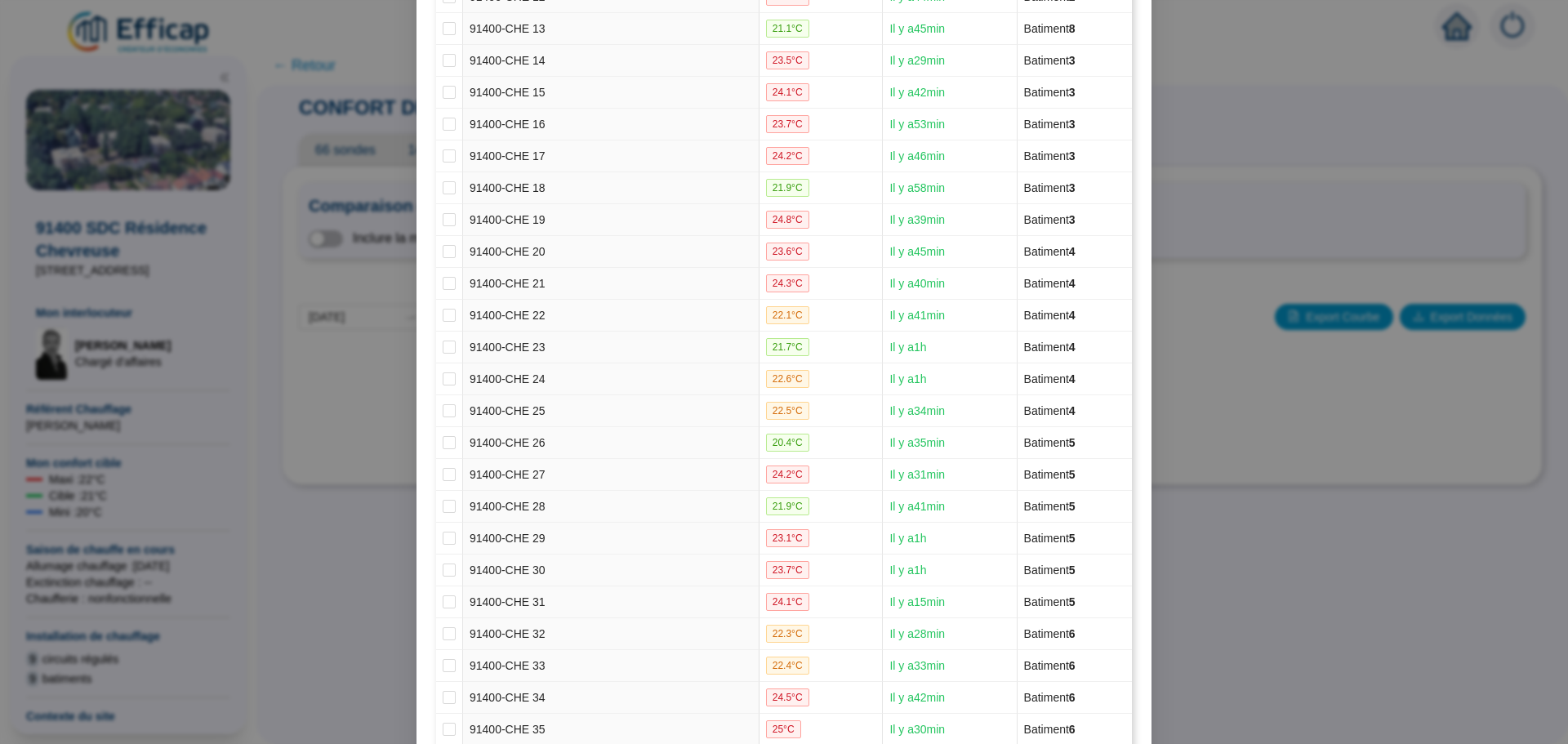
scroll to position [447, 0]
click at [443, 472] on input "checkbox" at bounding box center [449, 472] width 13 height 13
checkbox input "true"
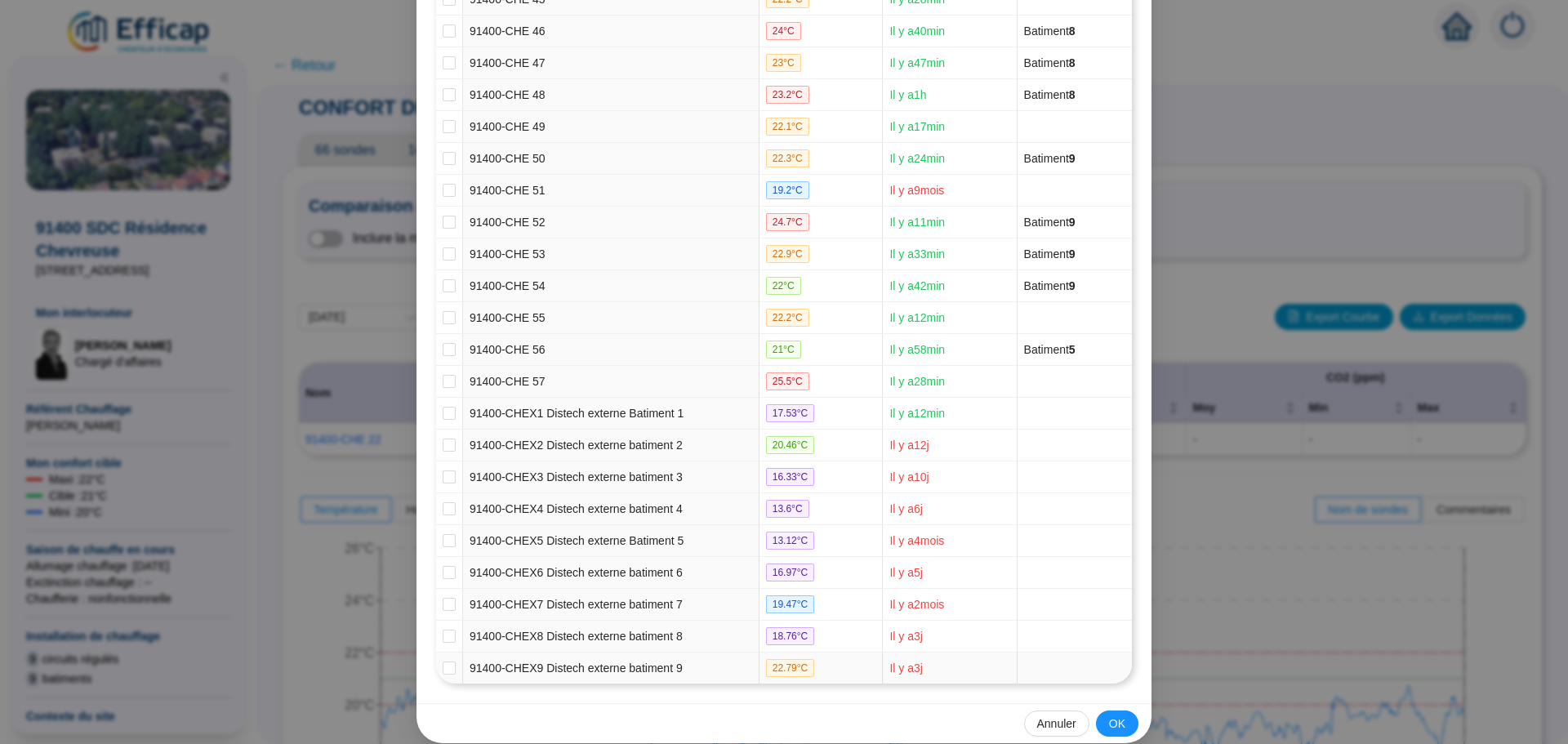
scroll to position [1672, 0]
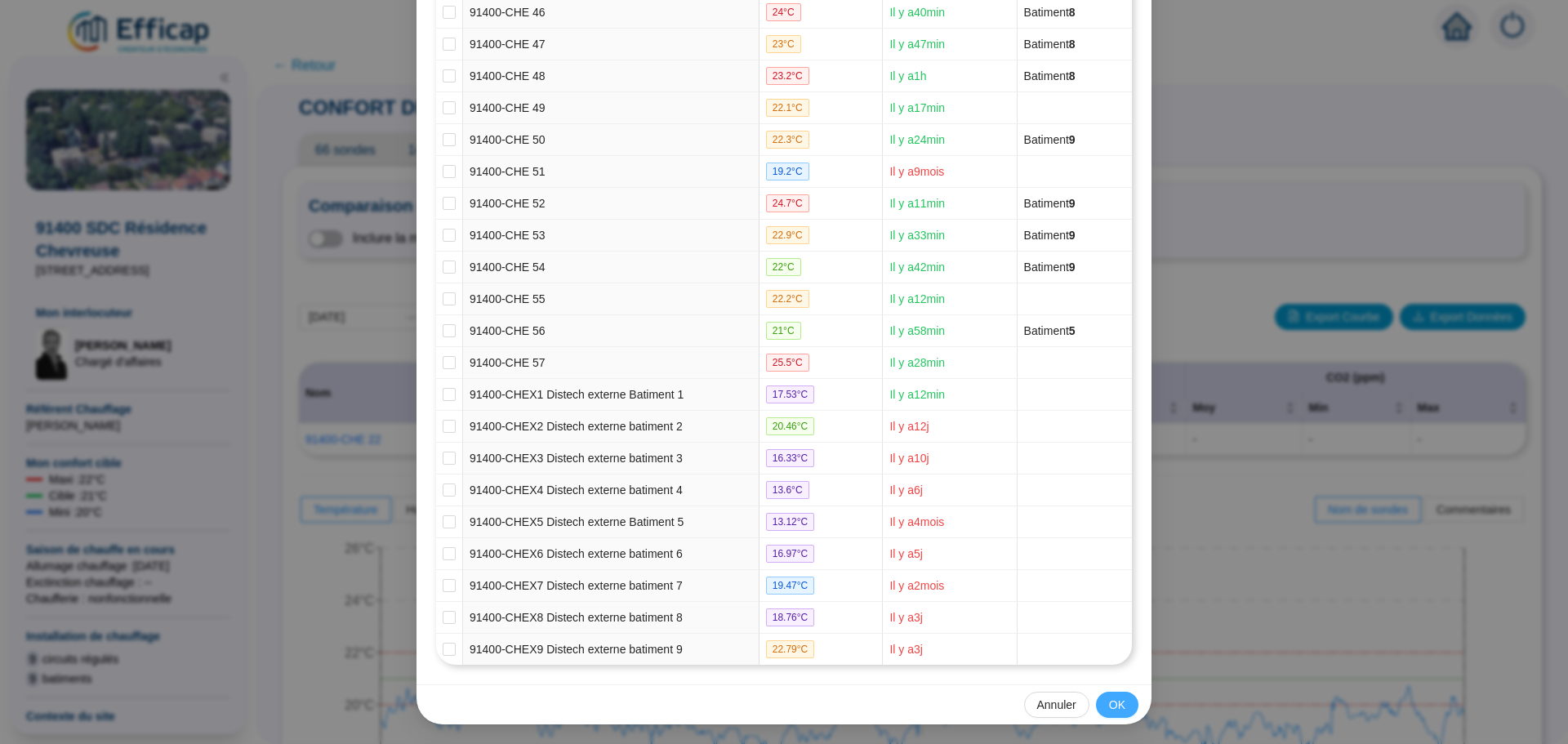
click at [1109, 701] on span "OK" at bounding box center [1117, 704] width 17 height 17
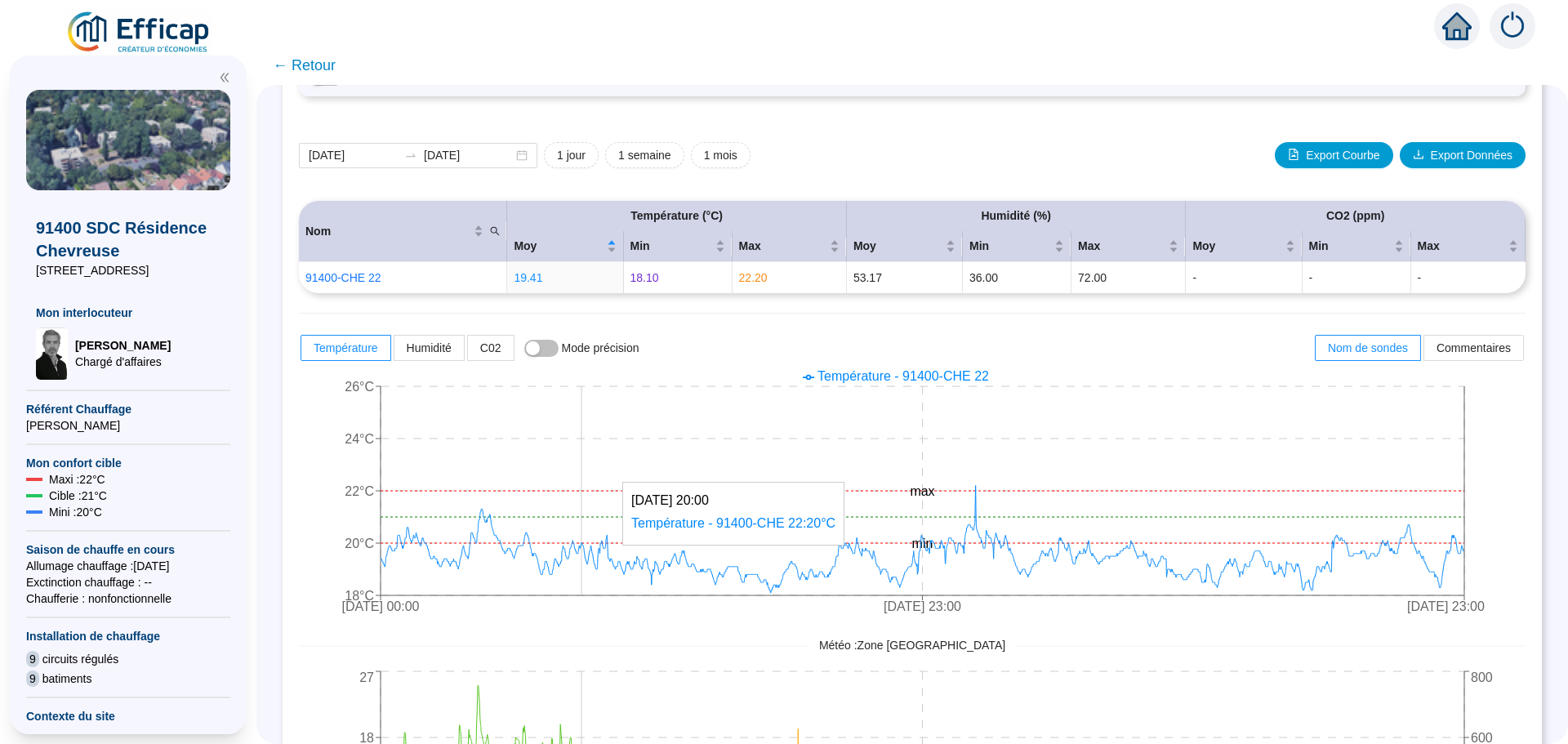
scroll to position [163, 0]
click at [334, 69] on span "← Retour" at bounding box center [304, 65] width 63 height 23
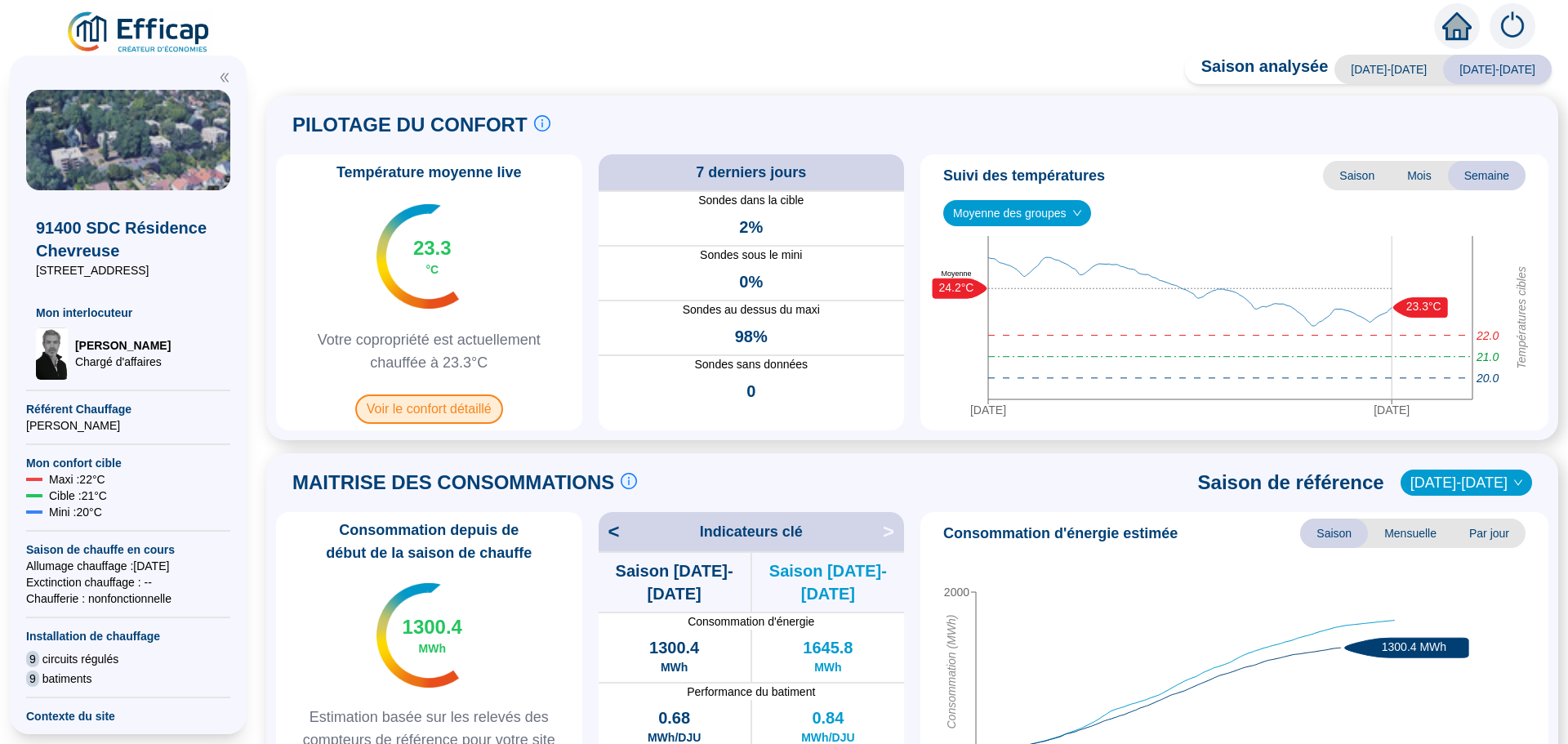
click at [415, 409] on span "Voir le confort détaillé" at bounding box center [429, 409] width 147 height 29
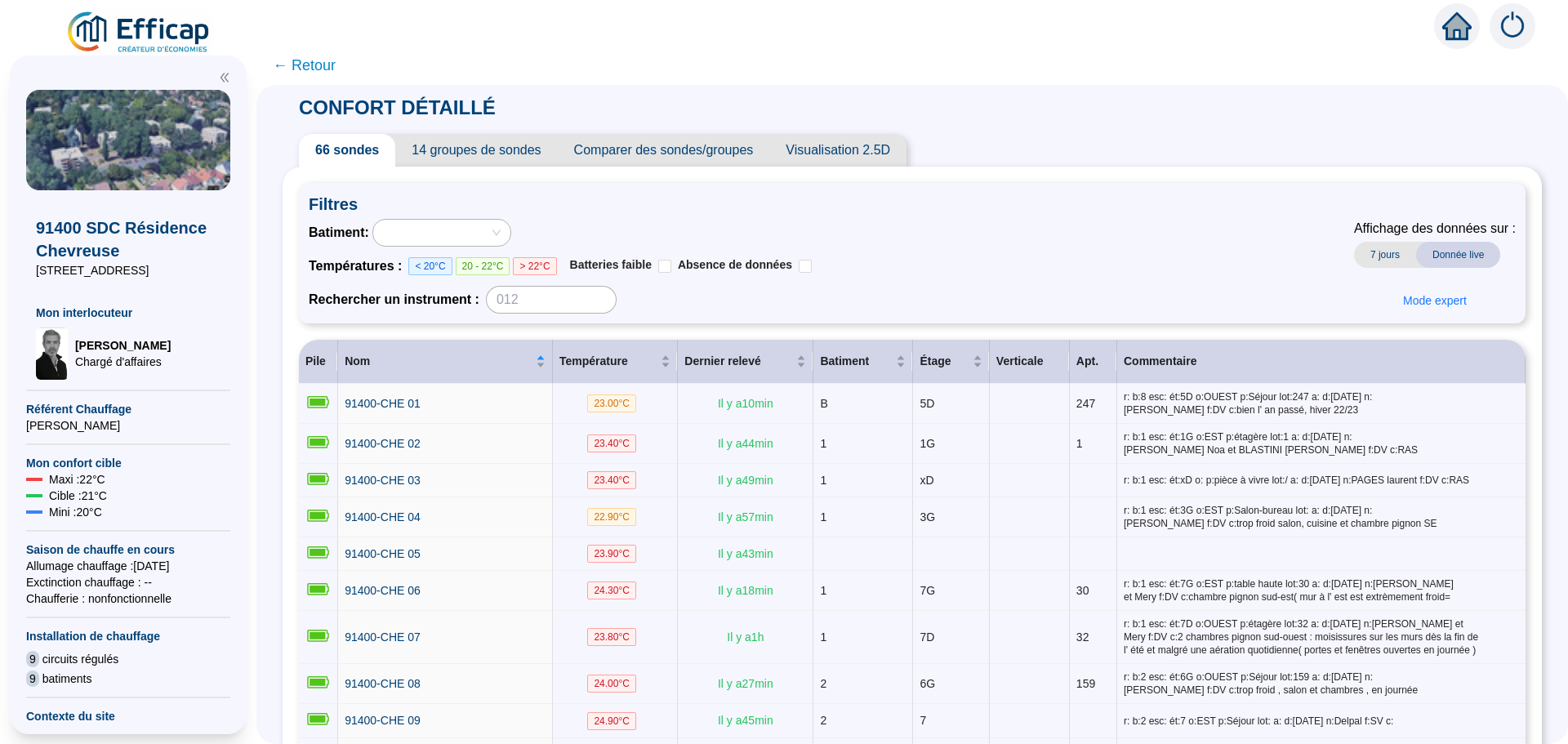
click at [640, 152] on span "Comparer des sondes/groupes" at bounding box center [664, 150] width 213 height 33
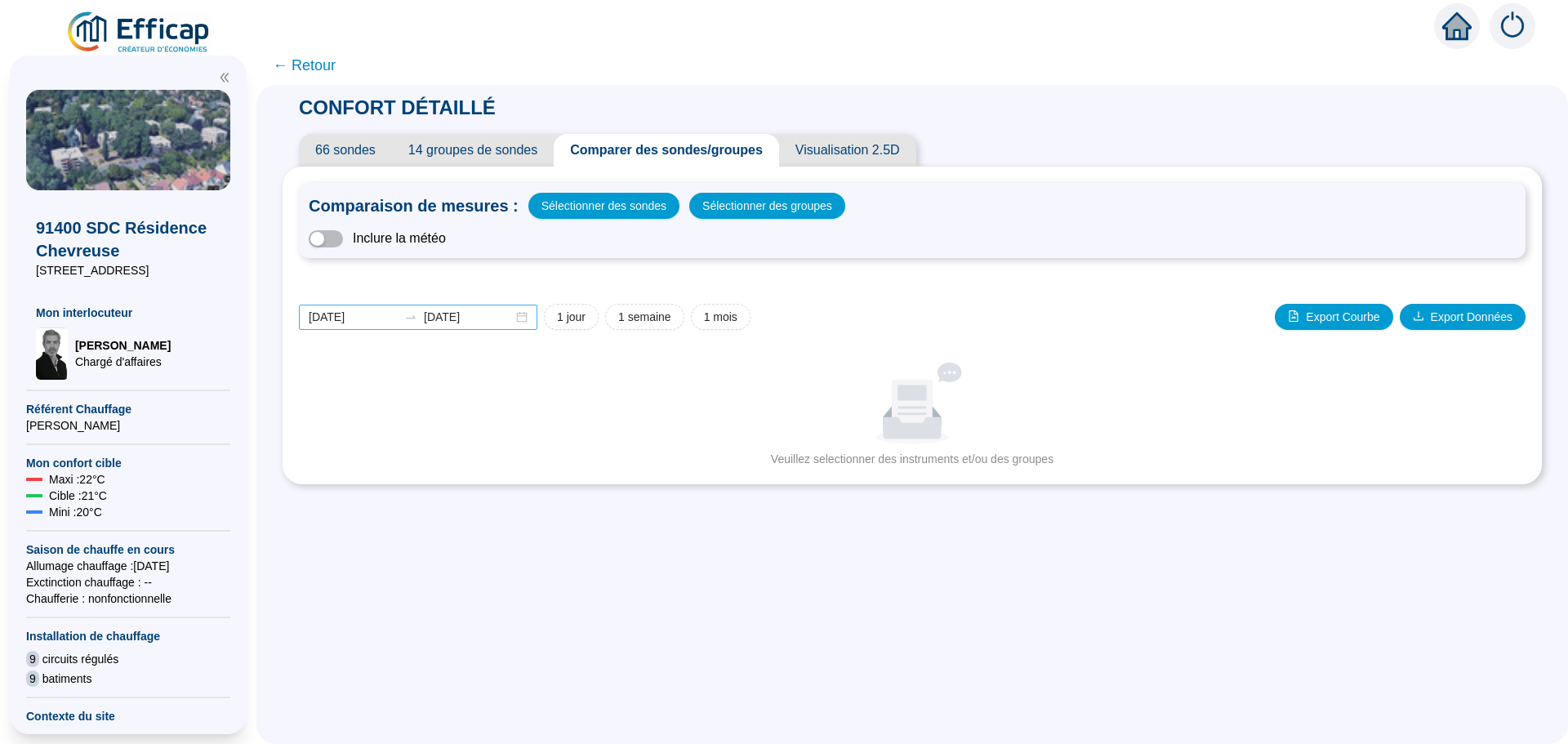
click at [529, 319] on div "[DATE] [DATE]" at bounding box center [418, 317] width 238 height 26
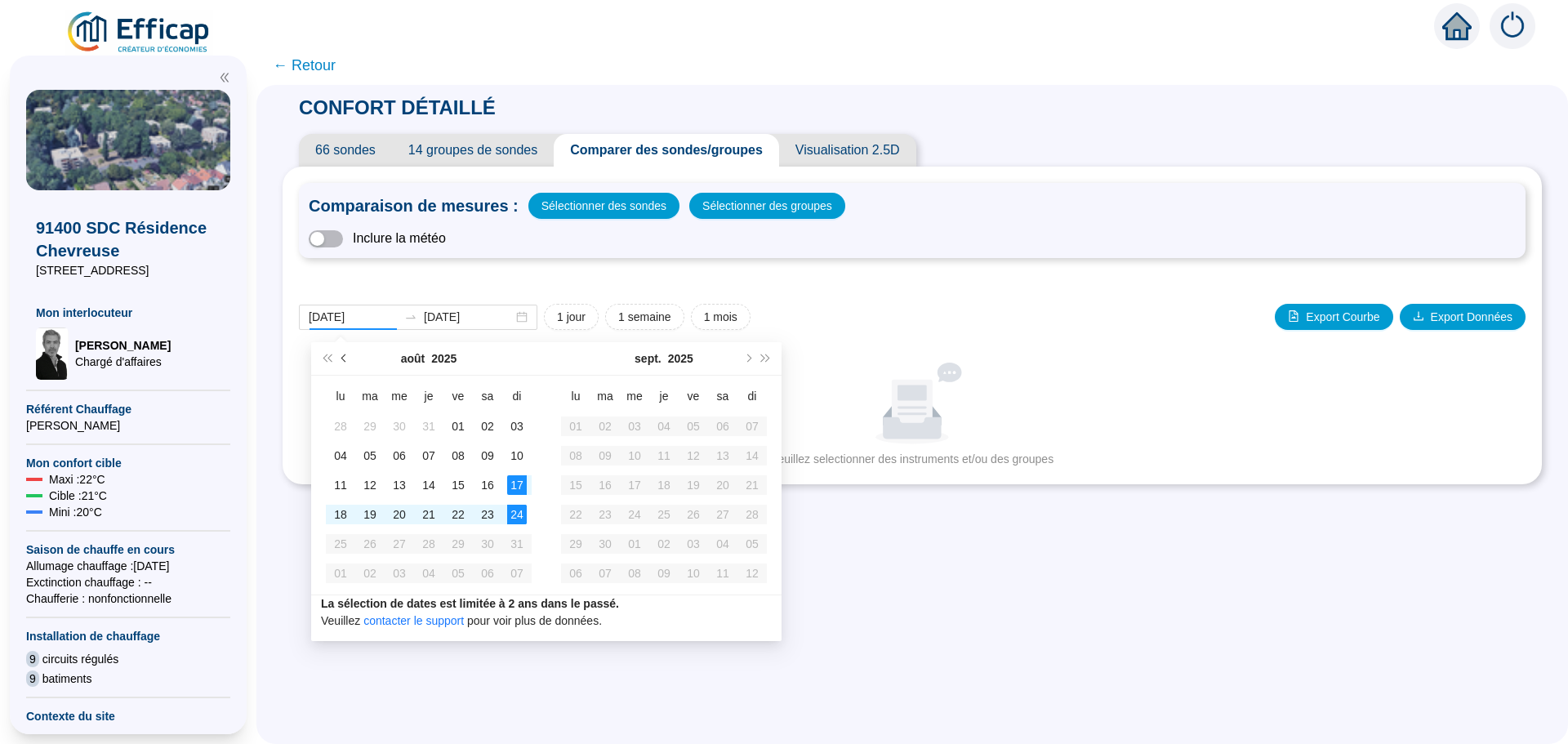
click at [345, 357] on span "Mois précédent (PageUp)" at bounding box center [345, 358] width 8 height 8
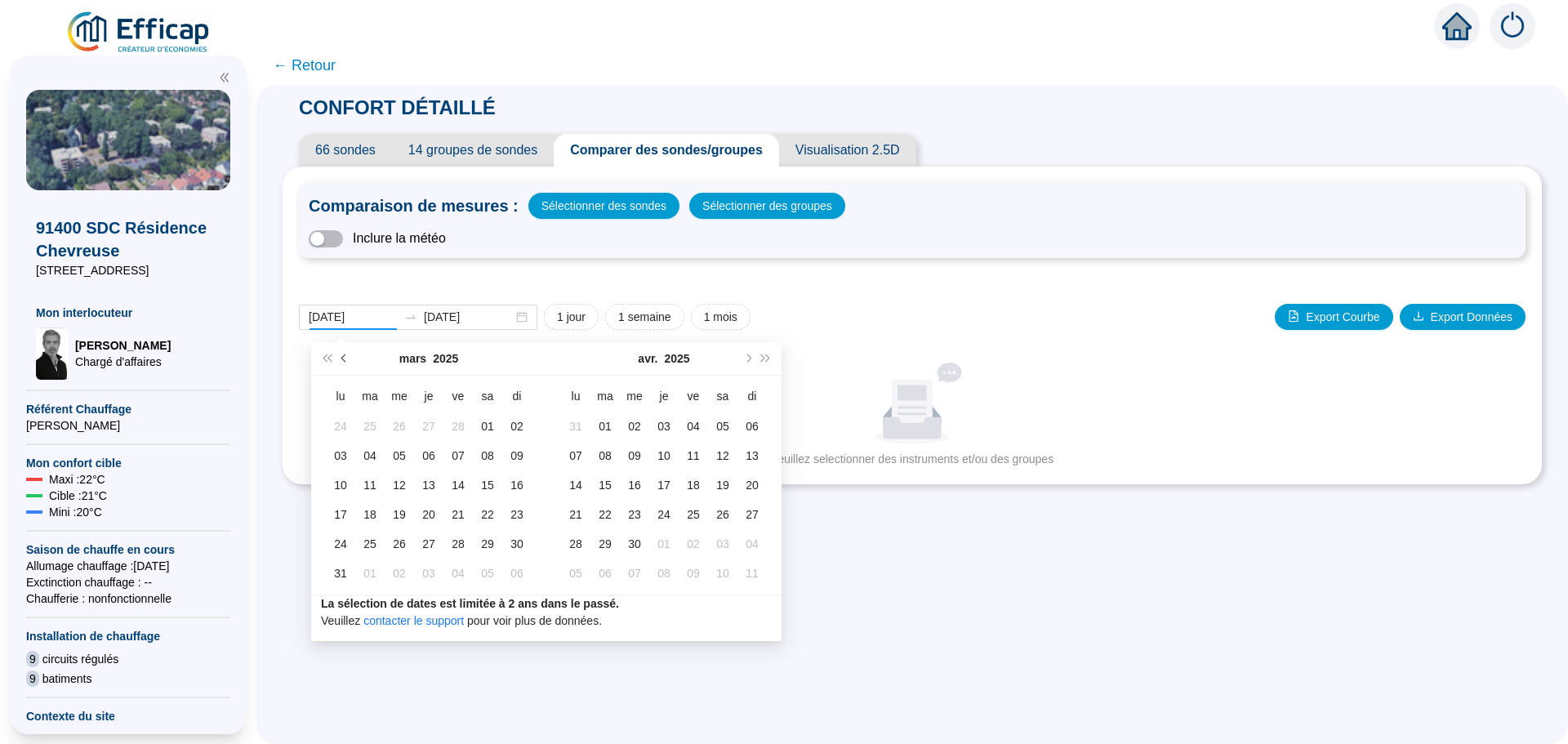
click at [345, 357] on span "Mois précédent (PageUp)" at bounding box center [345, 358] width 8 height 8
click at [345, 357] on span "Mois précédent (PageUp)" at bounding box center [345, 358] width 8 height 8
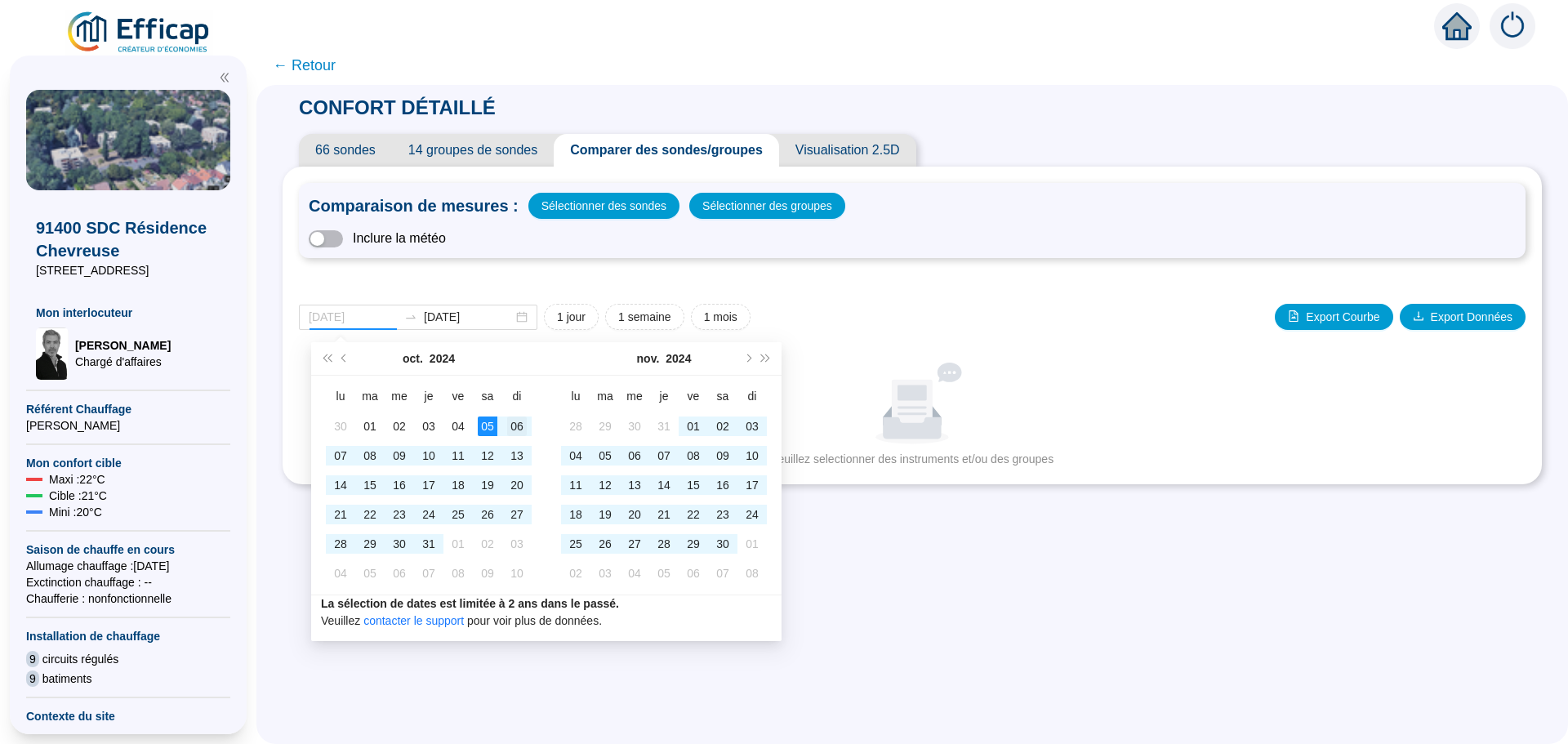
type input "[DATE]"
click at [514, 429] on div "06" at bounding box center [517, 426] width 19 height 19
click at [751, 356] on button "Mois suivant (PageDown)" at bounding box center [747, 358] width 18 height 33
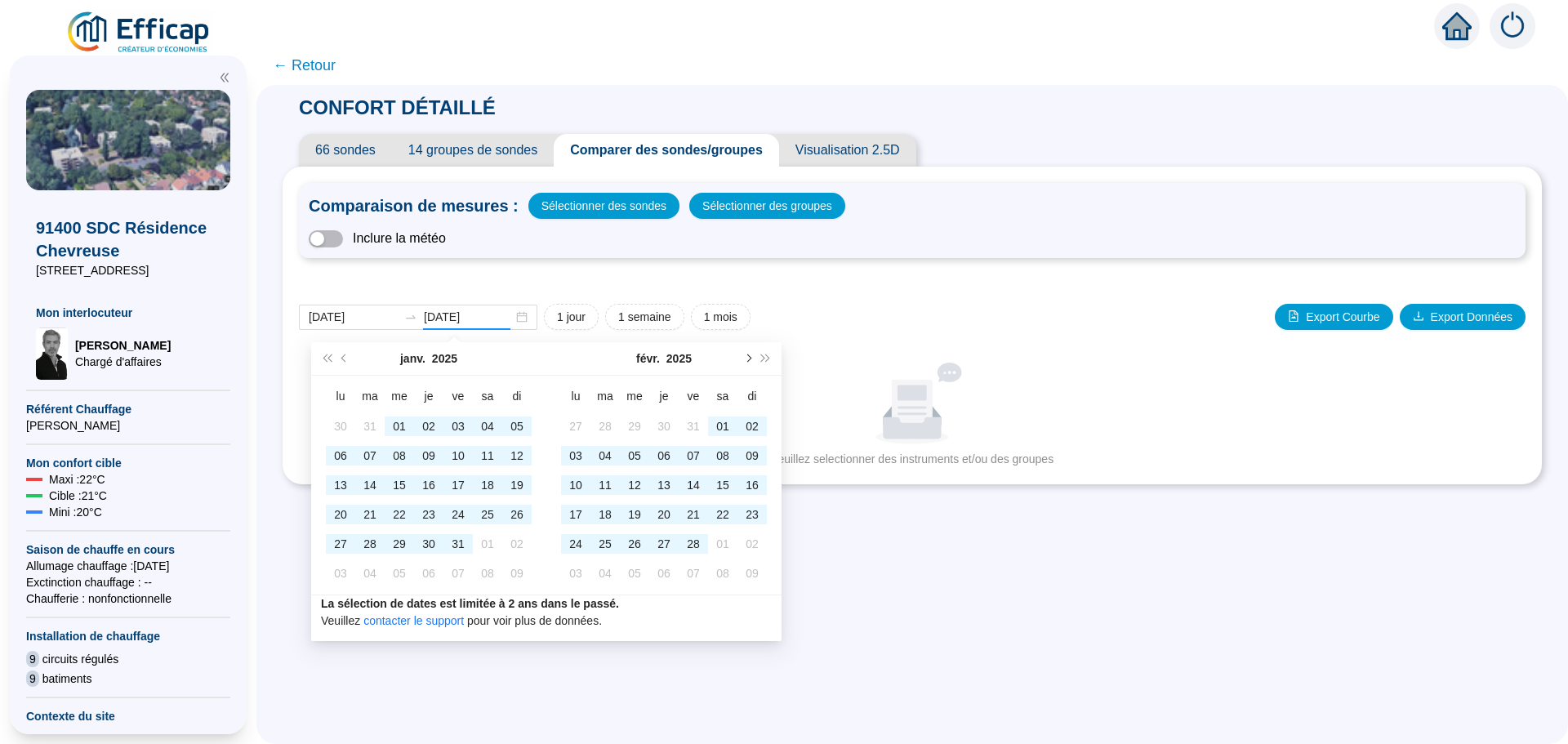
click at [751, 356] on button "Mois suivant (PageDown)" at bounding box center [747, 358] width 18 height 33
click at [494, 318] on input "[DATE]" at bounding box center [468, 317] width 89 height 17
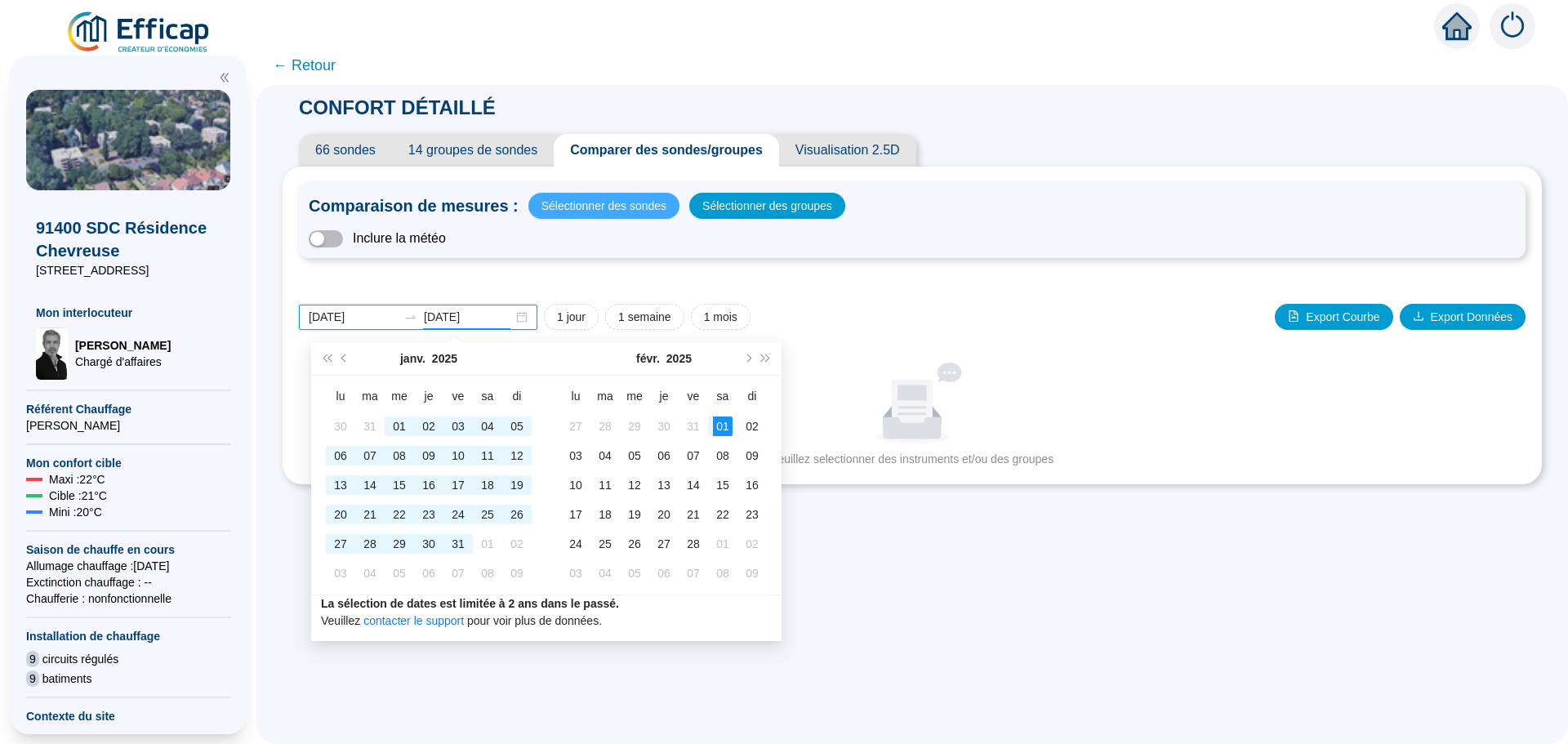
type input "[DATE]"
click at [620, 209] on span "Sélectionner des sondes" at bounding box center [604, 206] width 125 height 23
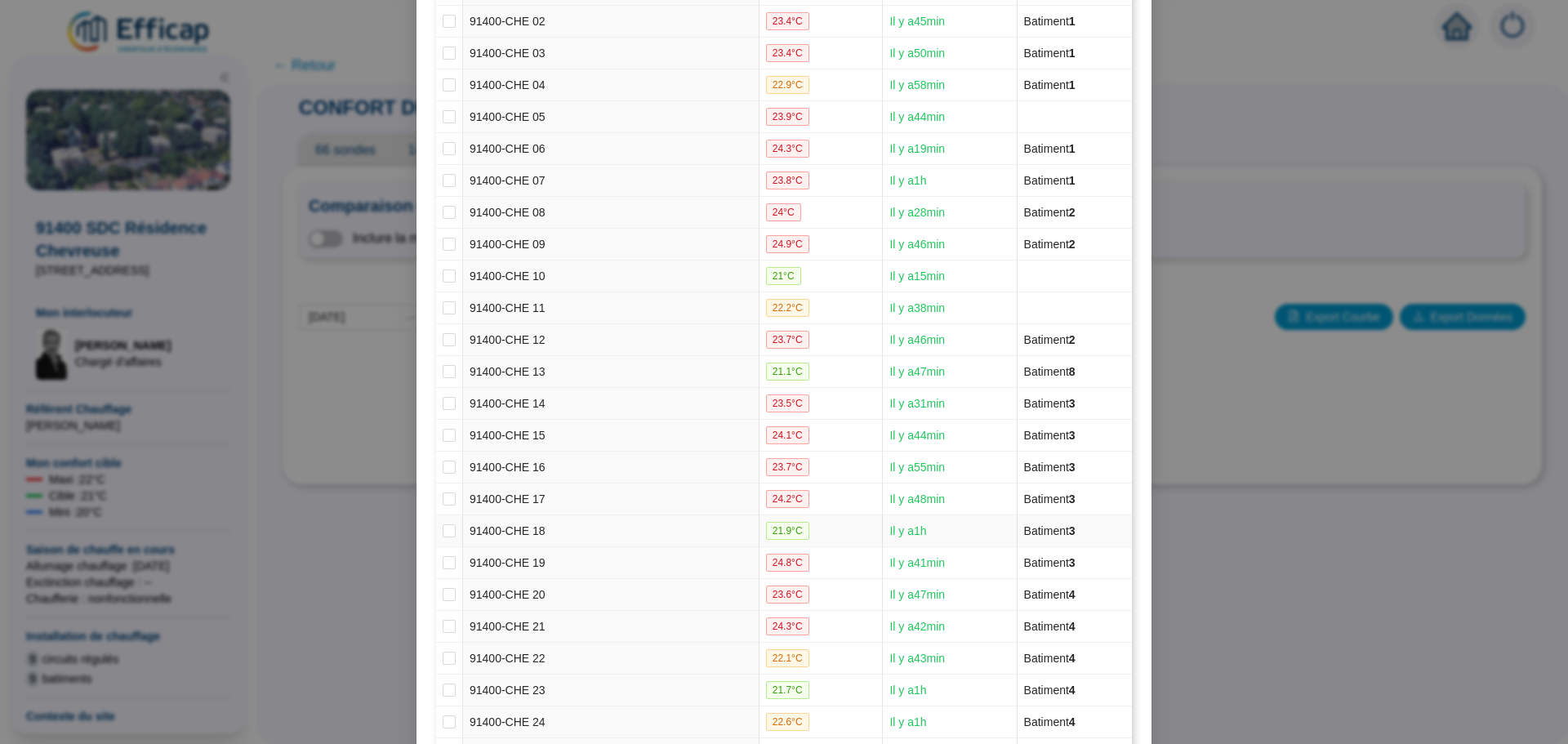
scroll to position [409, 0]
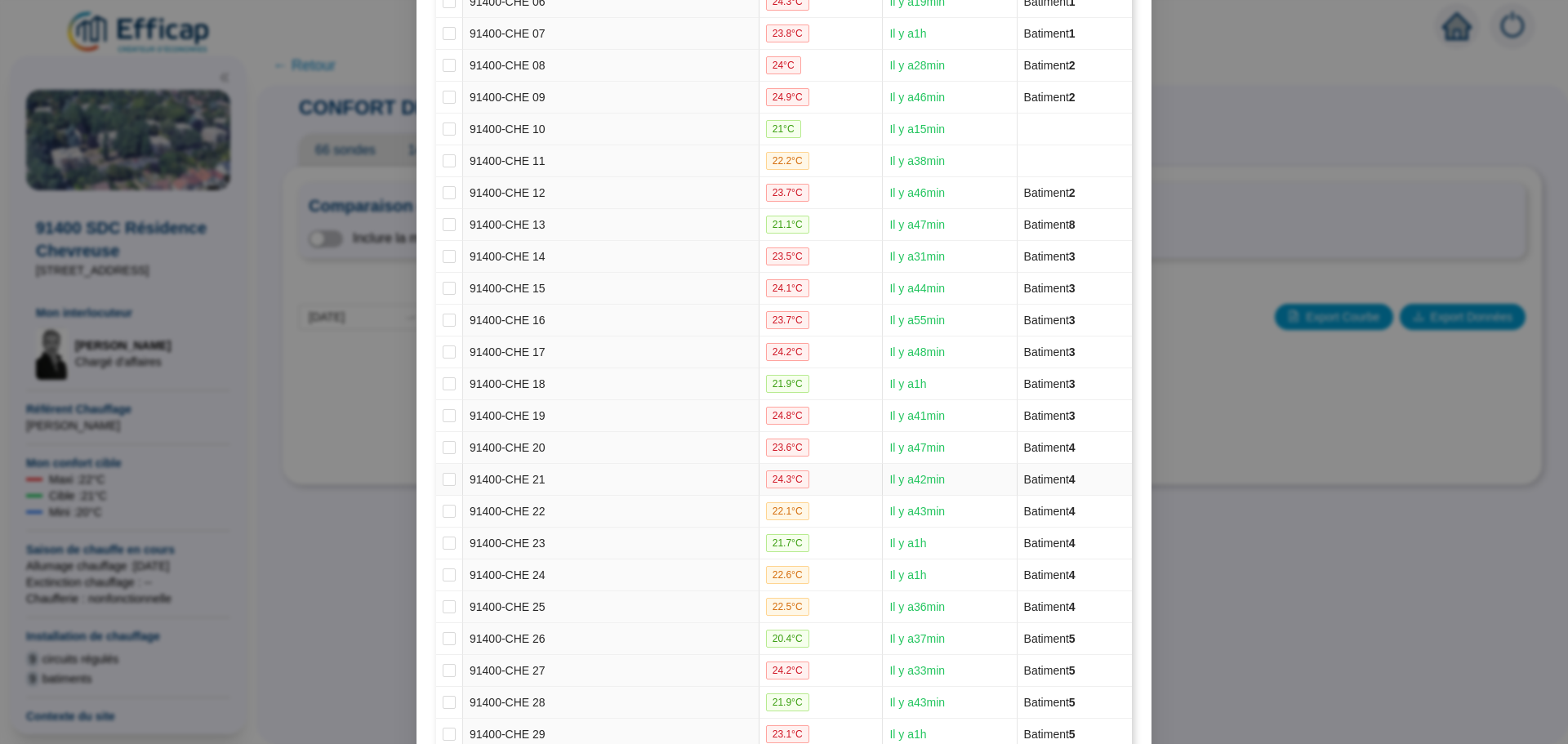
click at [521, 477] on td "91400-CHE 21" at bounding box center [611, 480] width 296 height 32
click at [443, 477] on input "checkbox" at bounding box center [449, 479] width 13 height 13
checkbox input "true"
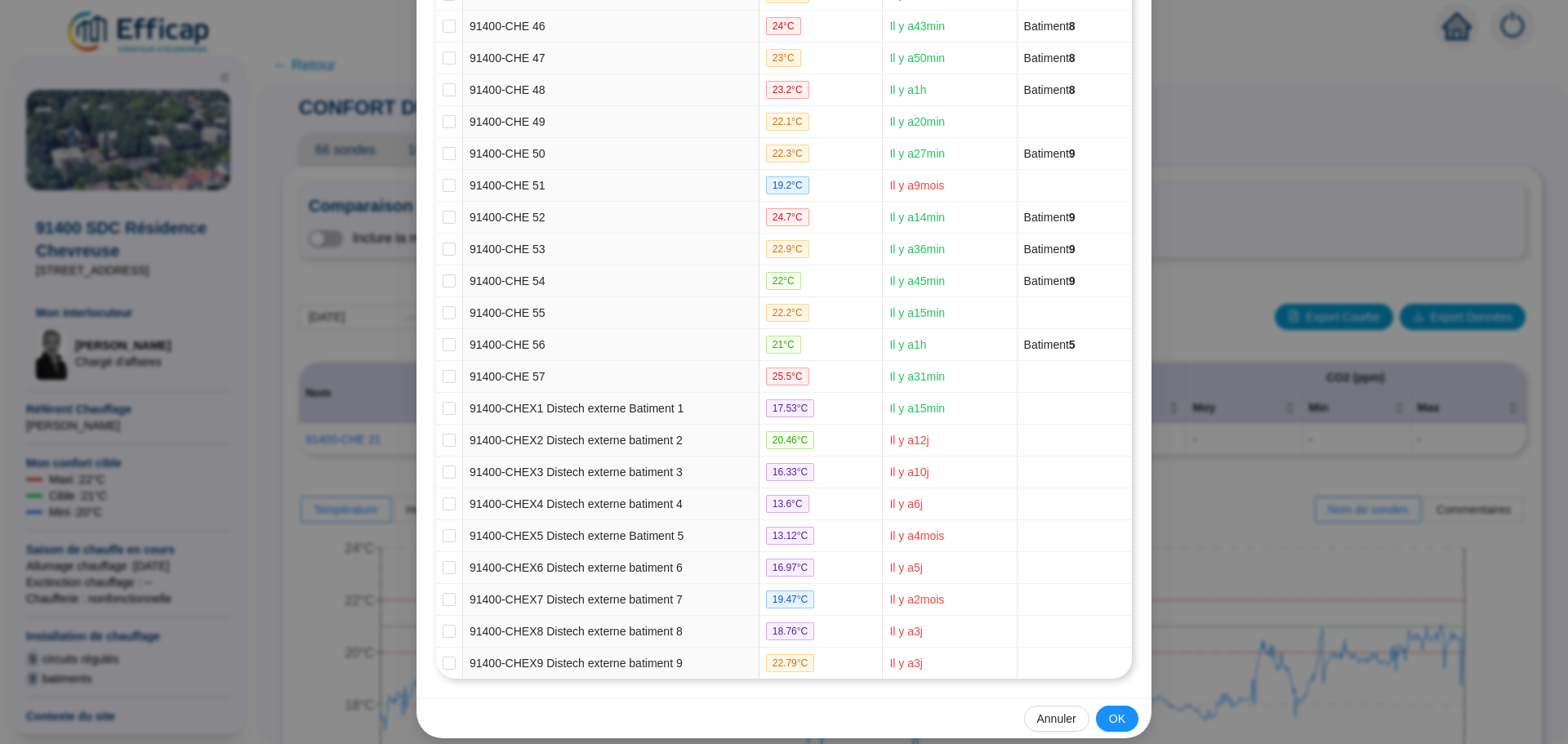
scroll to position [1672, 0]
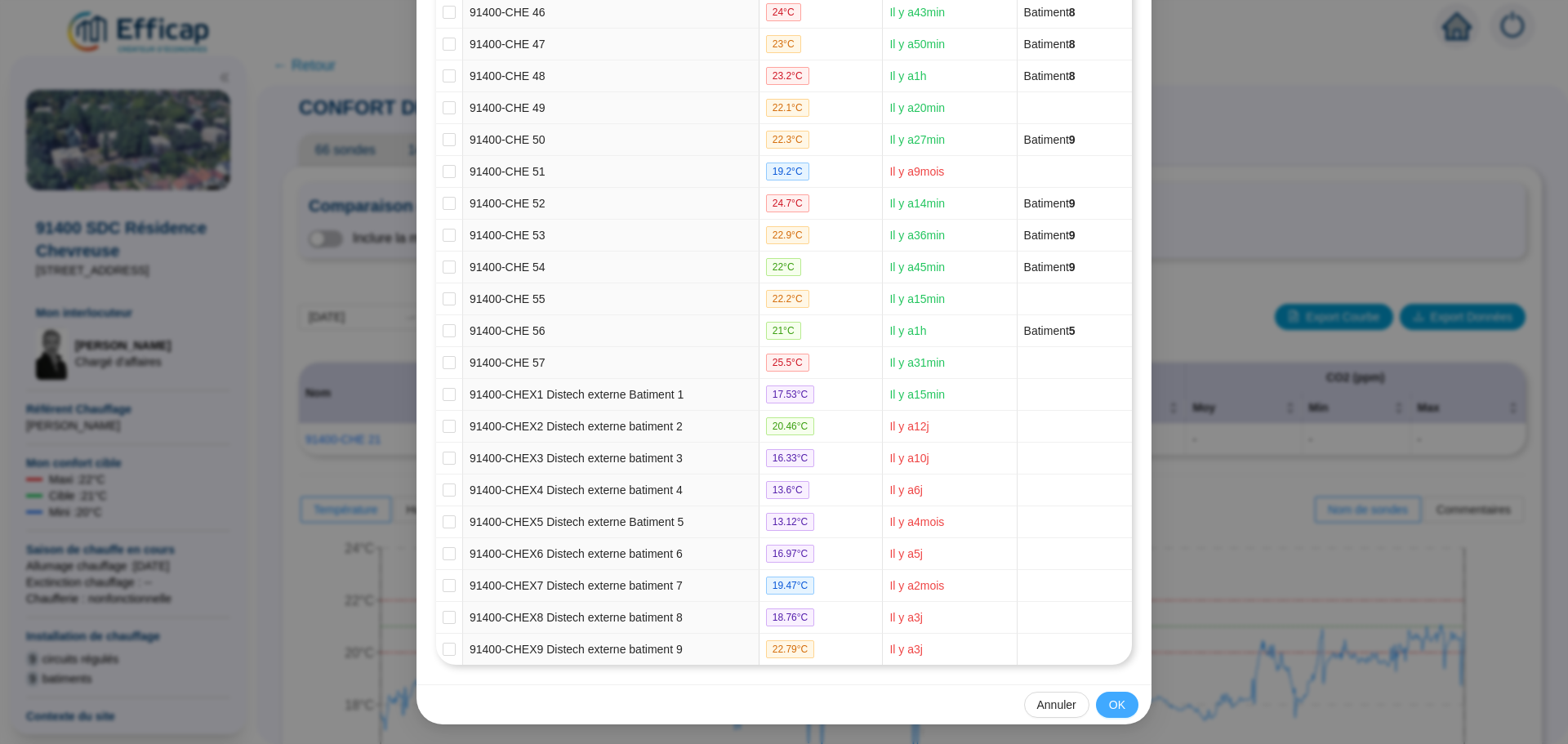
click at [1100, 704] on button "OK" at bounding box center [1117, 705] width 42 height 26
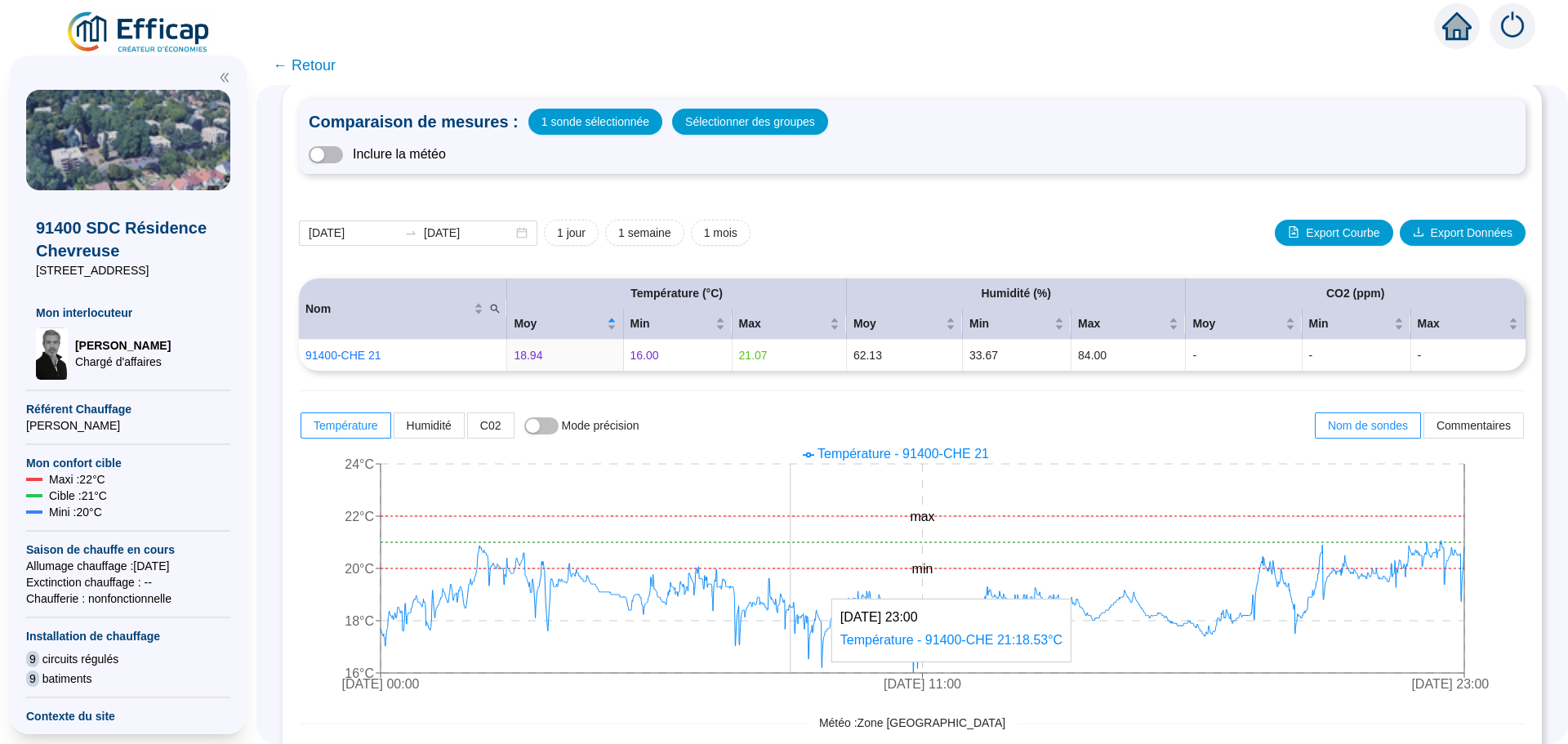
scroll to position [163, 0]
